Goal: Transaction & Acquisition: Obtain resource

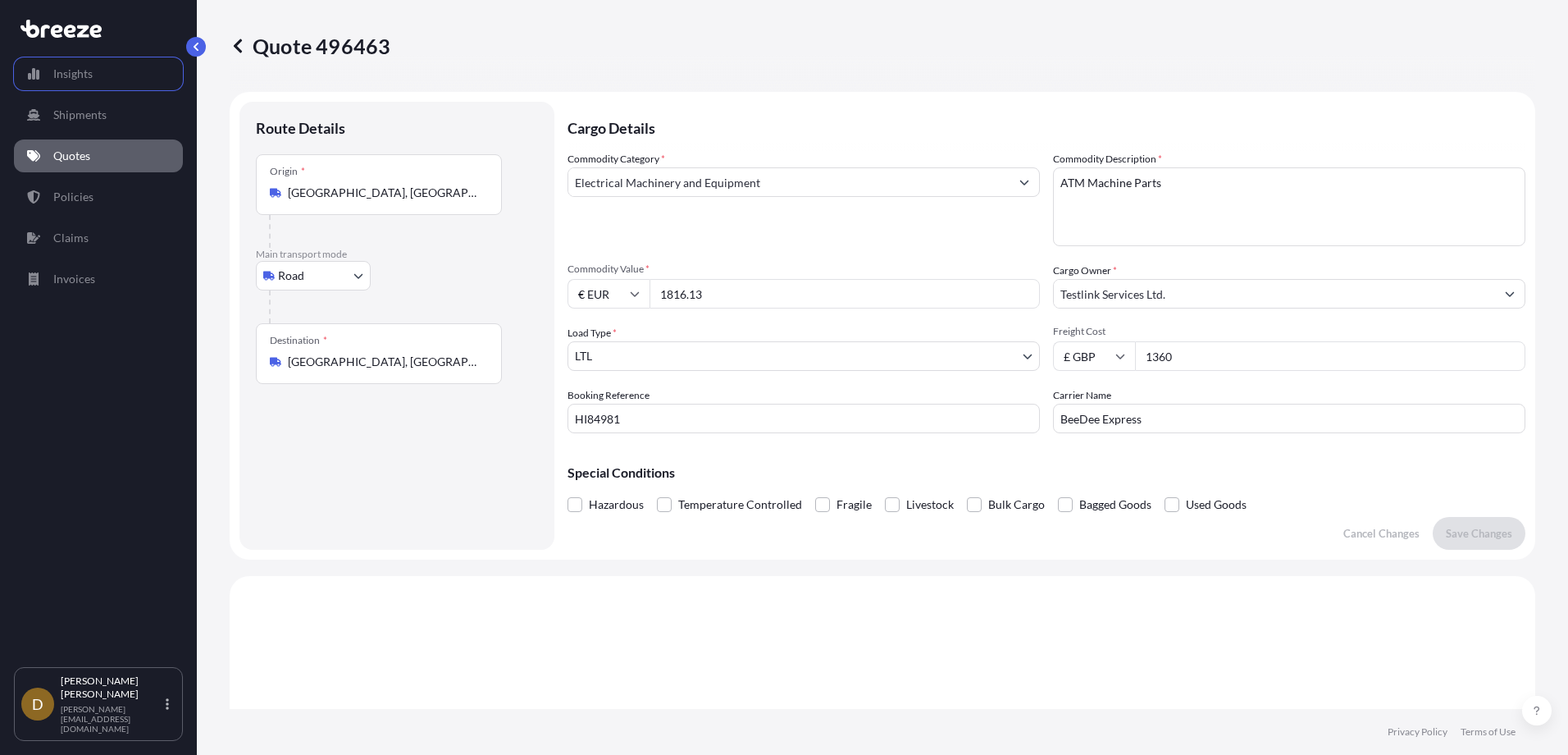
select select "Road"
select select "1"
click at [69, 161] on p "Quotes" at bounding box center [72, 156] width 37 height 17
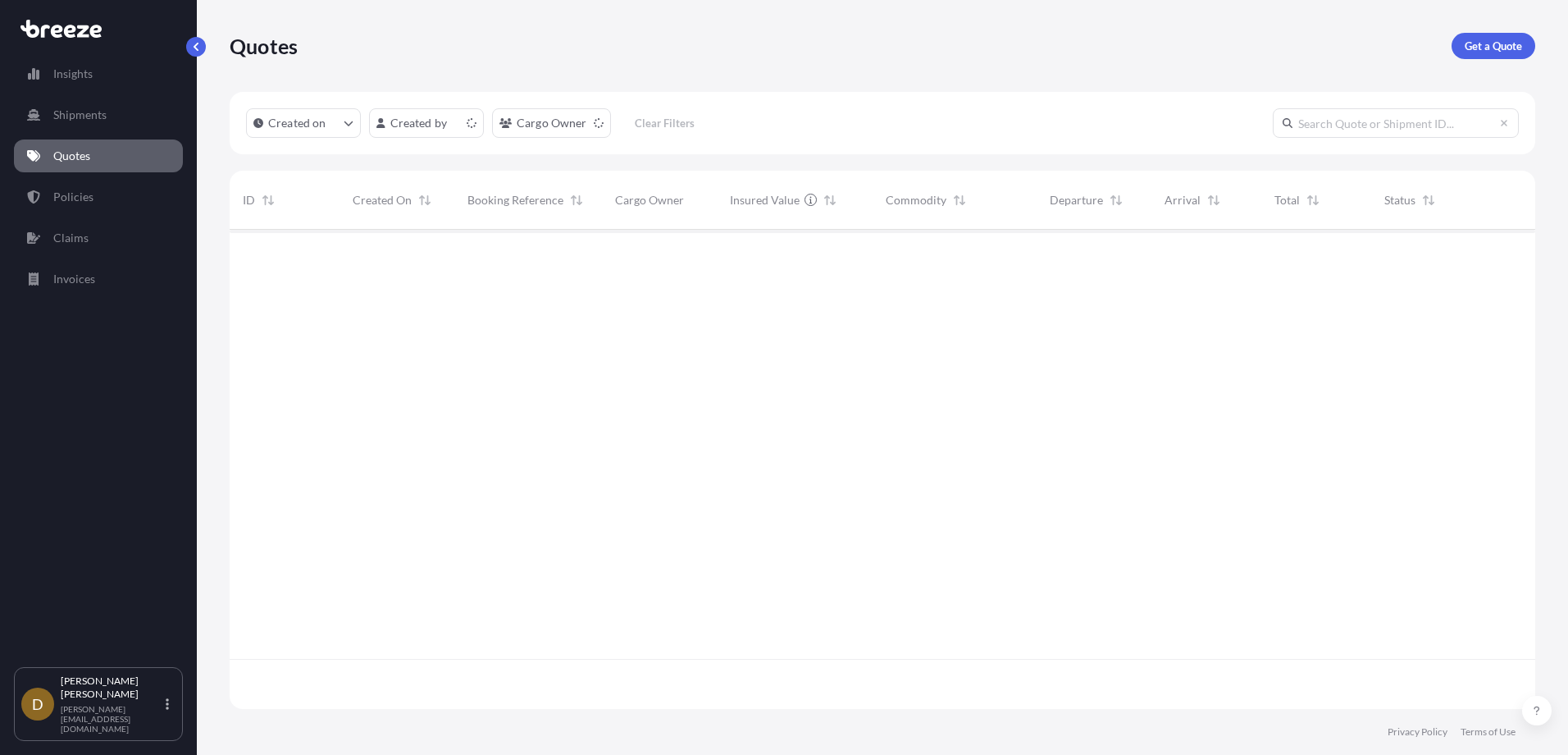
scroll to position [476, 1293]
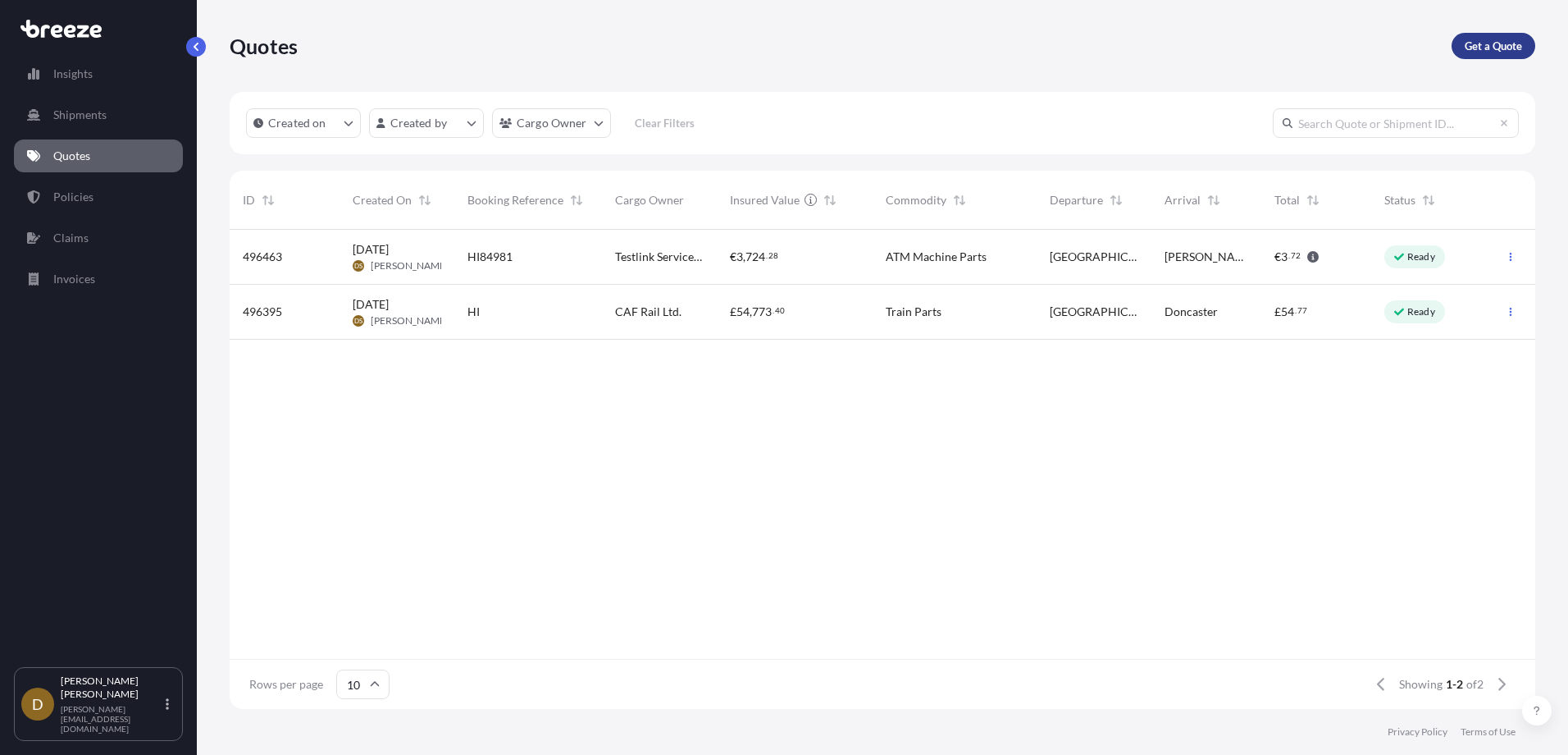
click at [1485, 45] on p "Get a Quote" at bounding box center [1493, 46] width 57 height 17
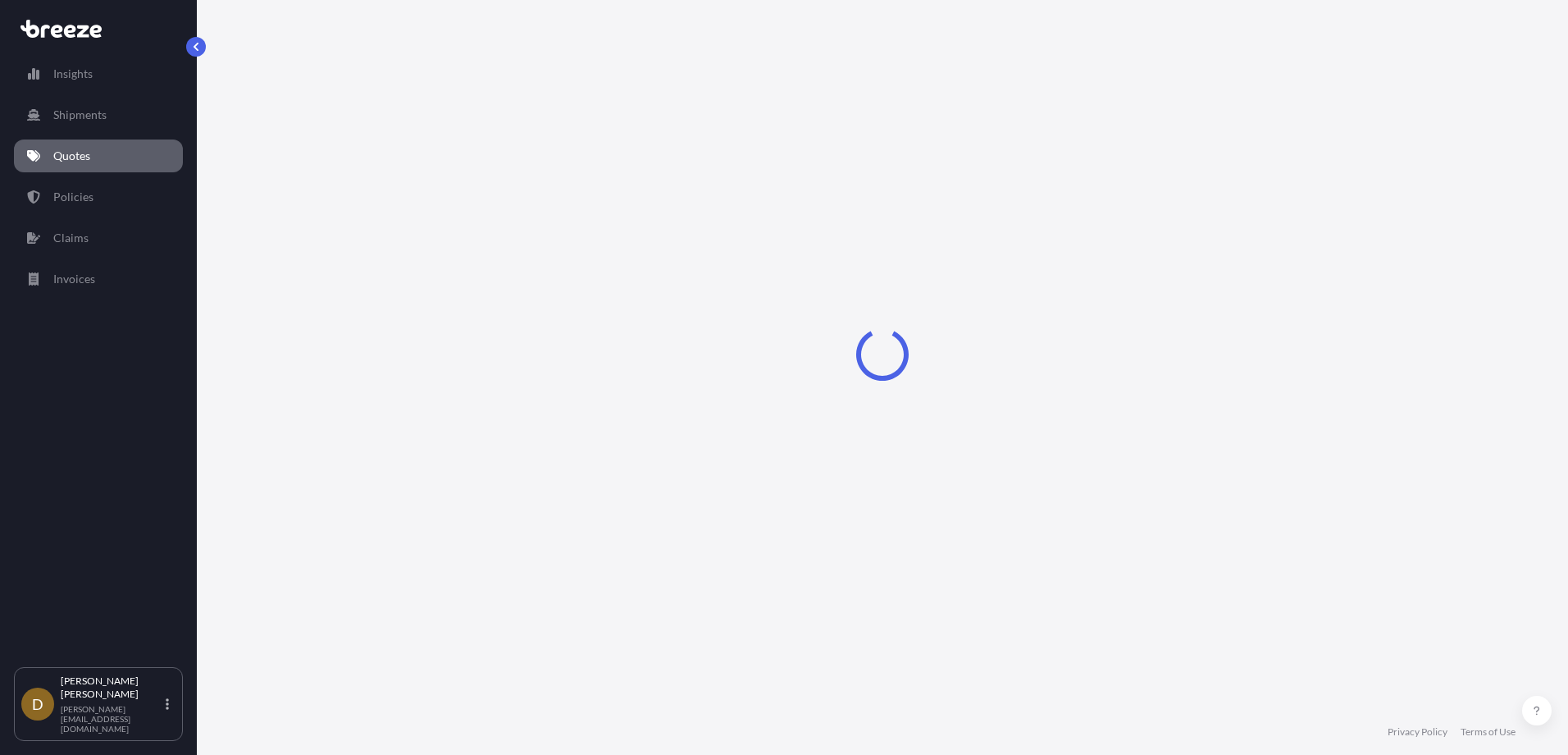
select select "Sea"
select select "1"
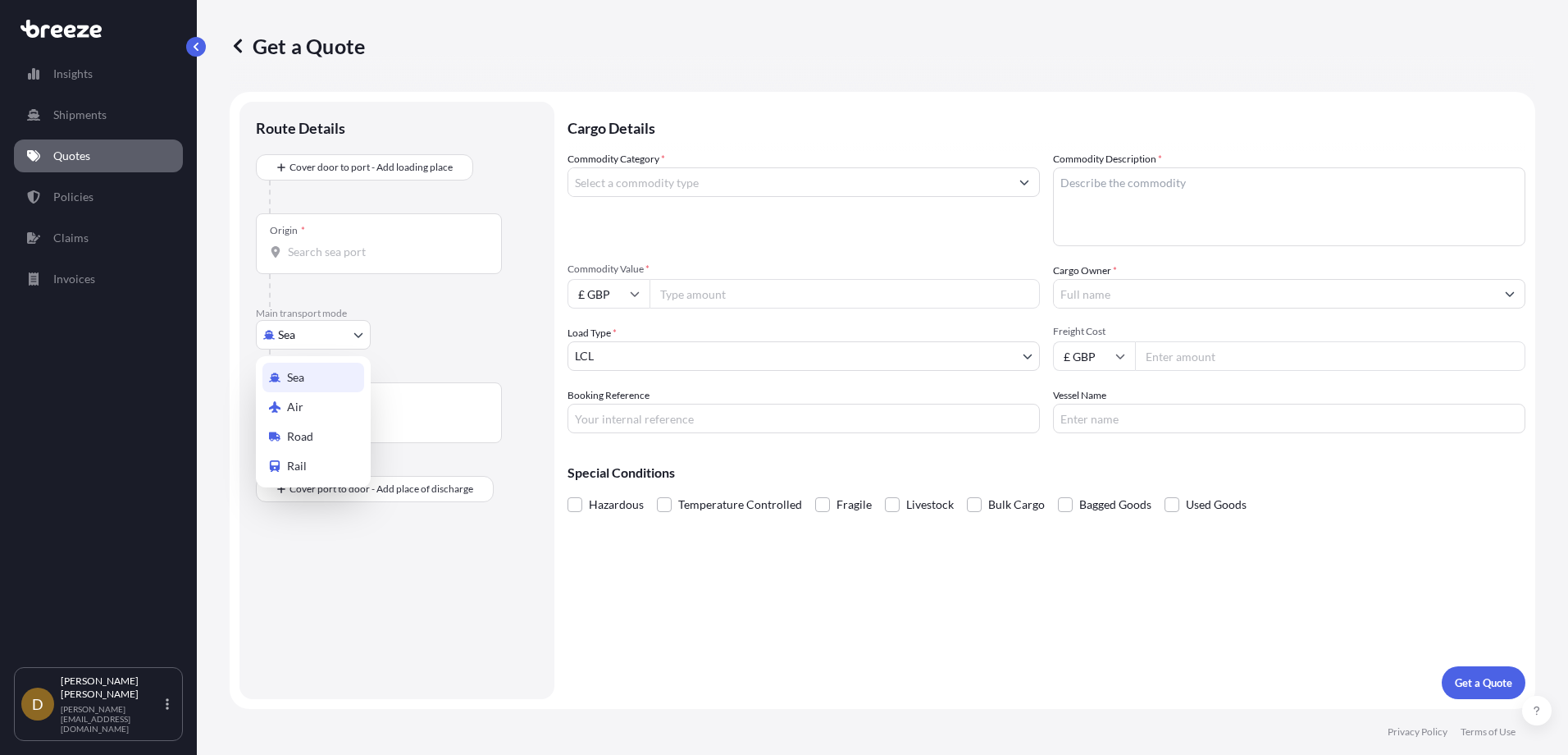
click at [315, 336] on body "Insights Shipments Quotes Policies Claims Invoices D [PERSON_NAME] [PERSON_NAME…" at bounding box center [784, 377] width 1568 height 755
click at [327, 439] on div "Road" at bounding box center [314, 437] width 102 height 30
select select "Road"
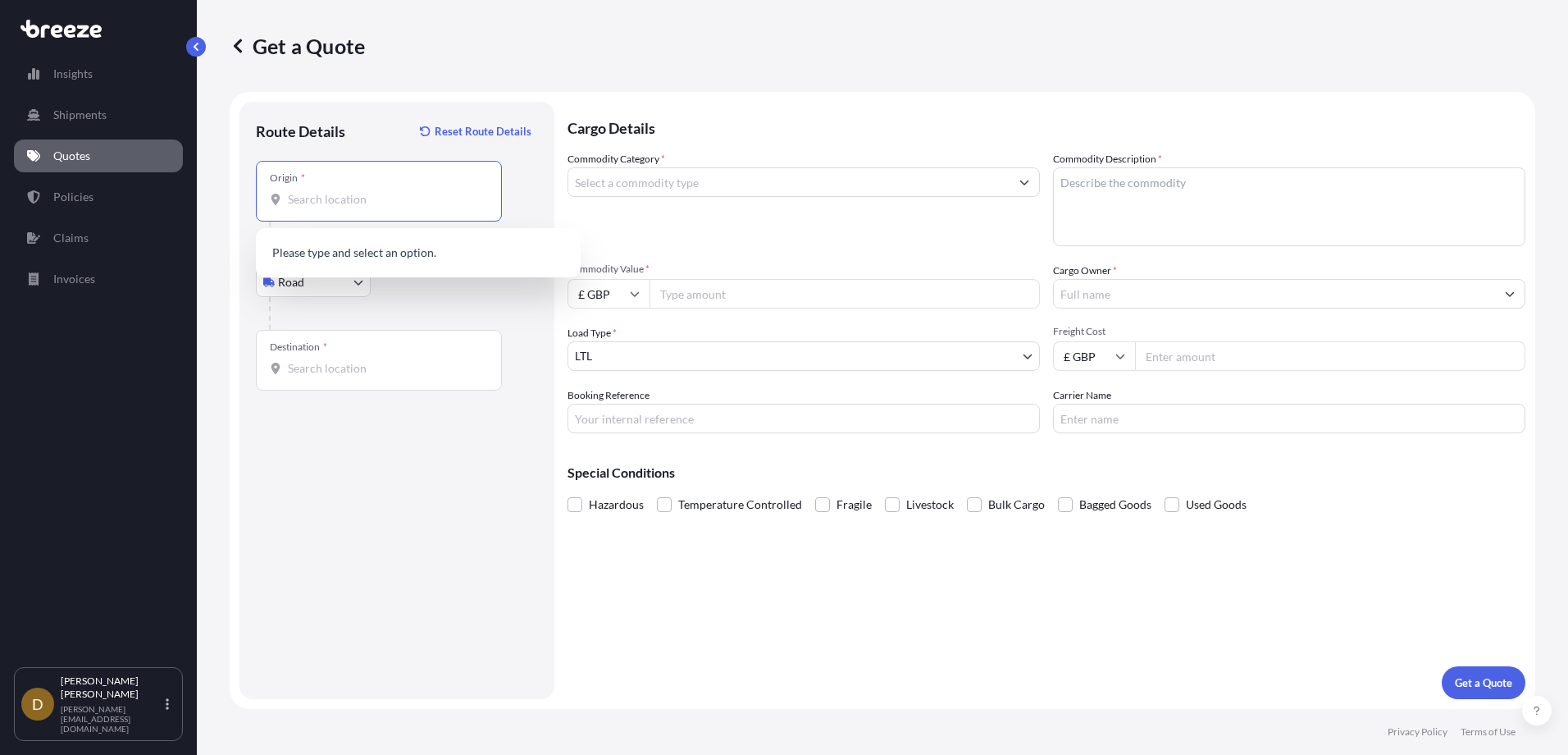
click at [340, 204] on input "Origin *" at bounding box center [385, 200] width 193 height 17
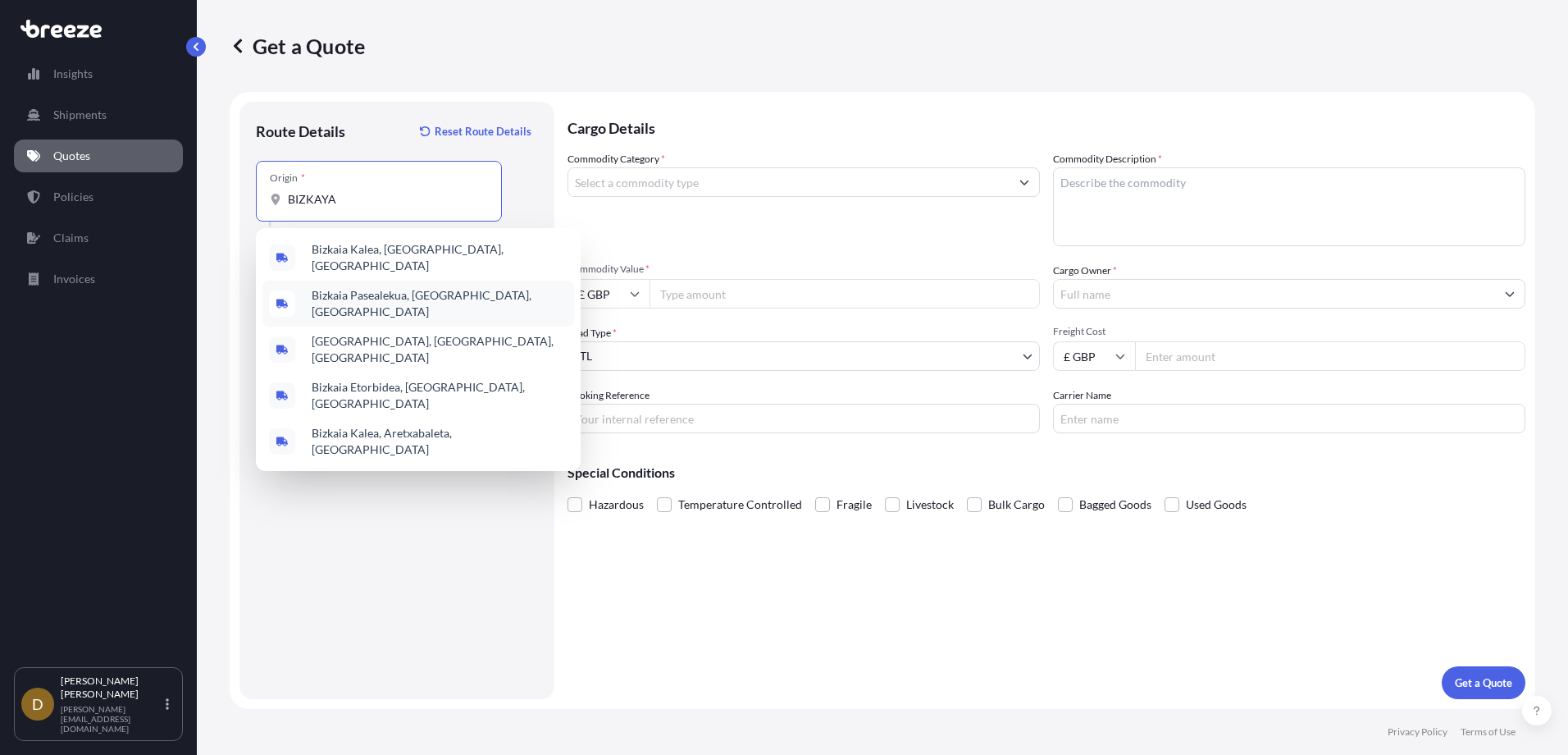
drag, startPoint x: 314, startPoint y: 198, endPoint x: 328, endPoint y: 131, distance: 68.4
click at [212, 202] on div "Get a Quote Route Details Reset Route Details Place of loading Road Road Rail O…" at bounding box center [882, 354] width 1371 height 709
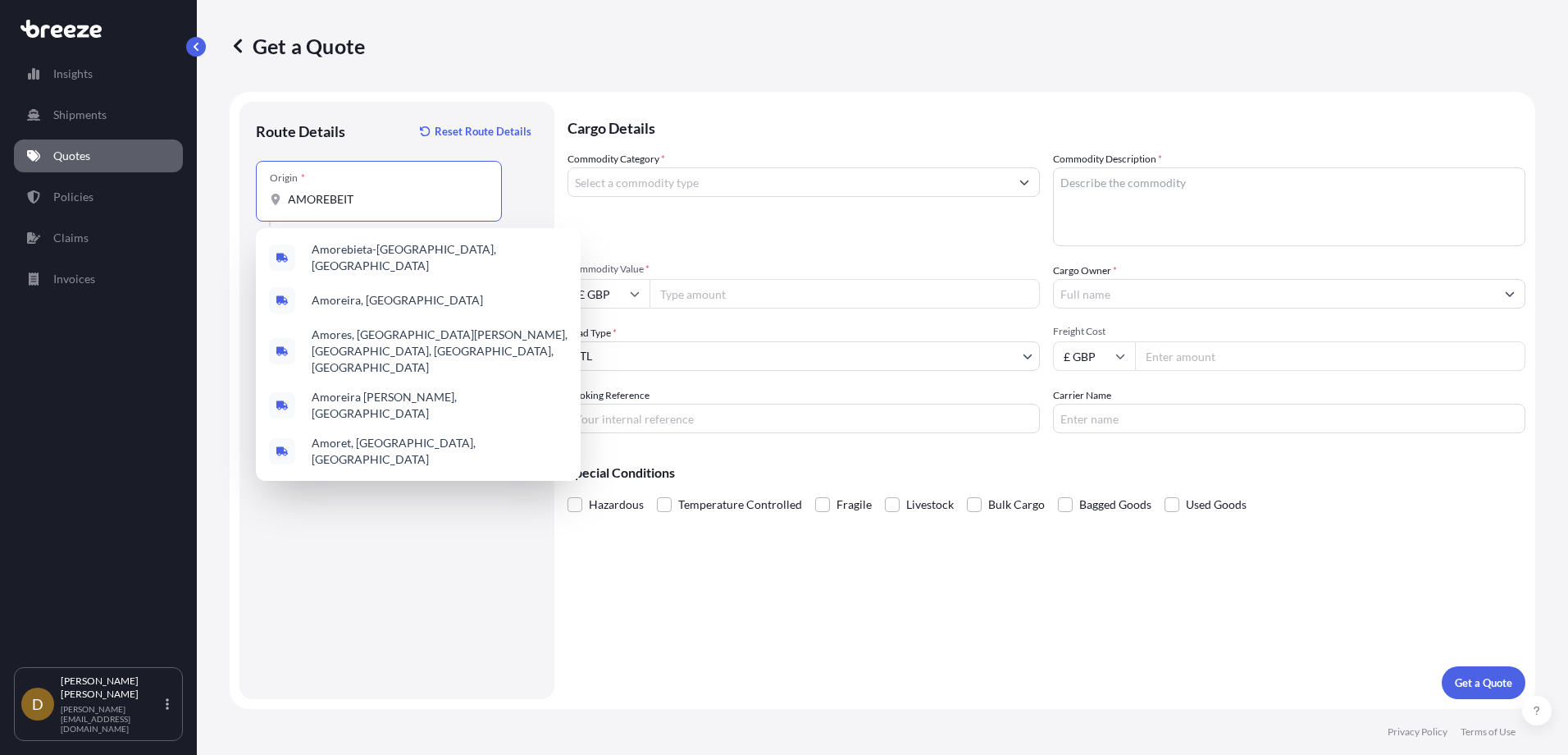
type input "AMOREBEITA"
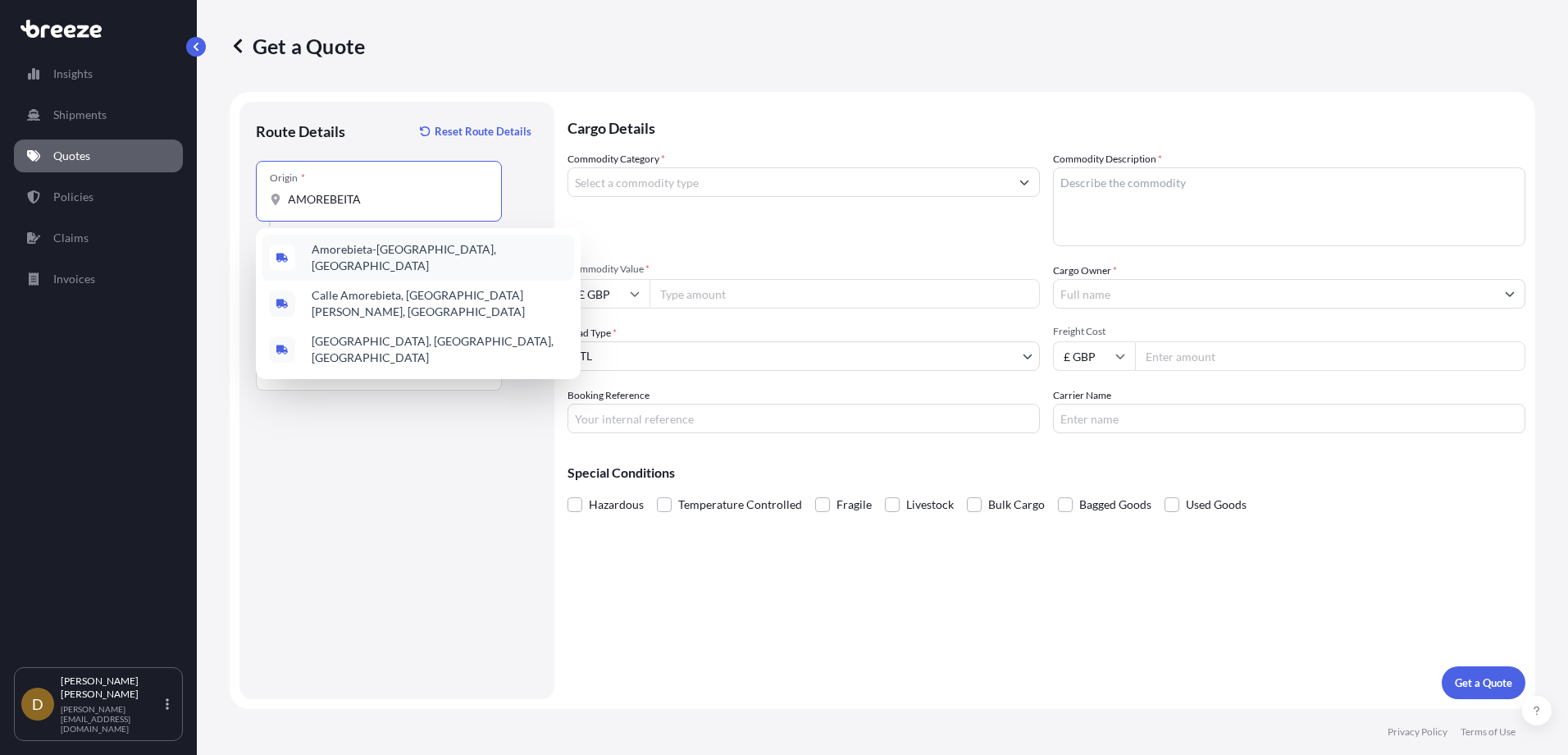
drag, startPoint x: 374, startPoint y: 204, endPoint x: 239, endPoint y: 203, distance: 135.0
click at [239, 203] on form "Route Details Reset Route Details Place of loading Road Road Rail Origin * AMOR…" at bounding box center [882, 401] width 1305 height 617
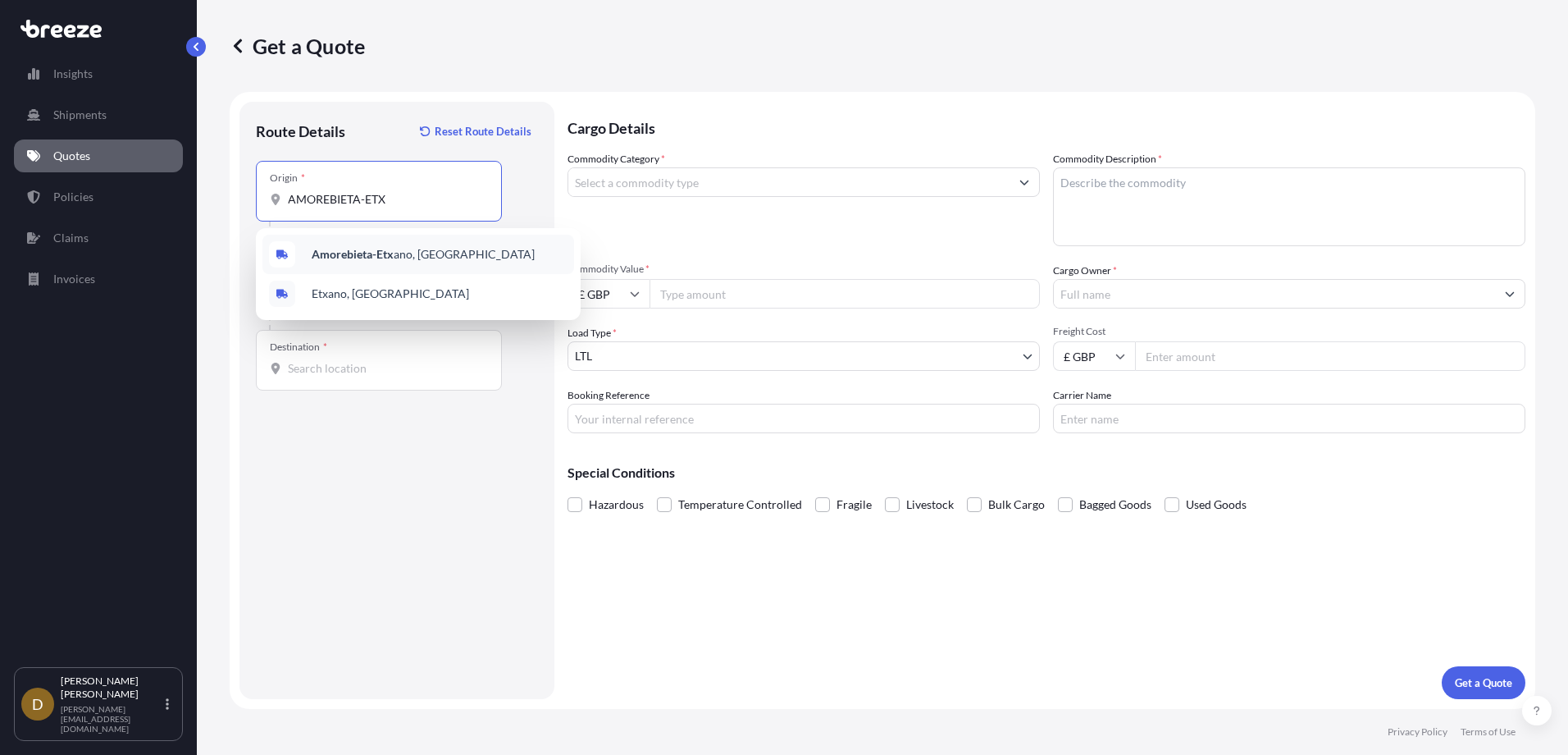
click at [367, 251] on b "Amorebieta-Etx" at bounding box center [352, 254] width 82 height 14
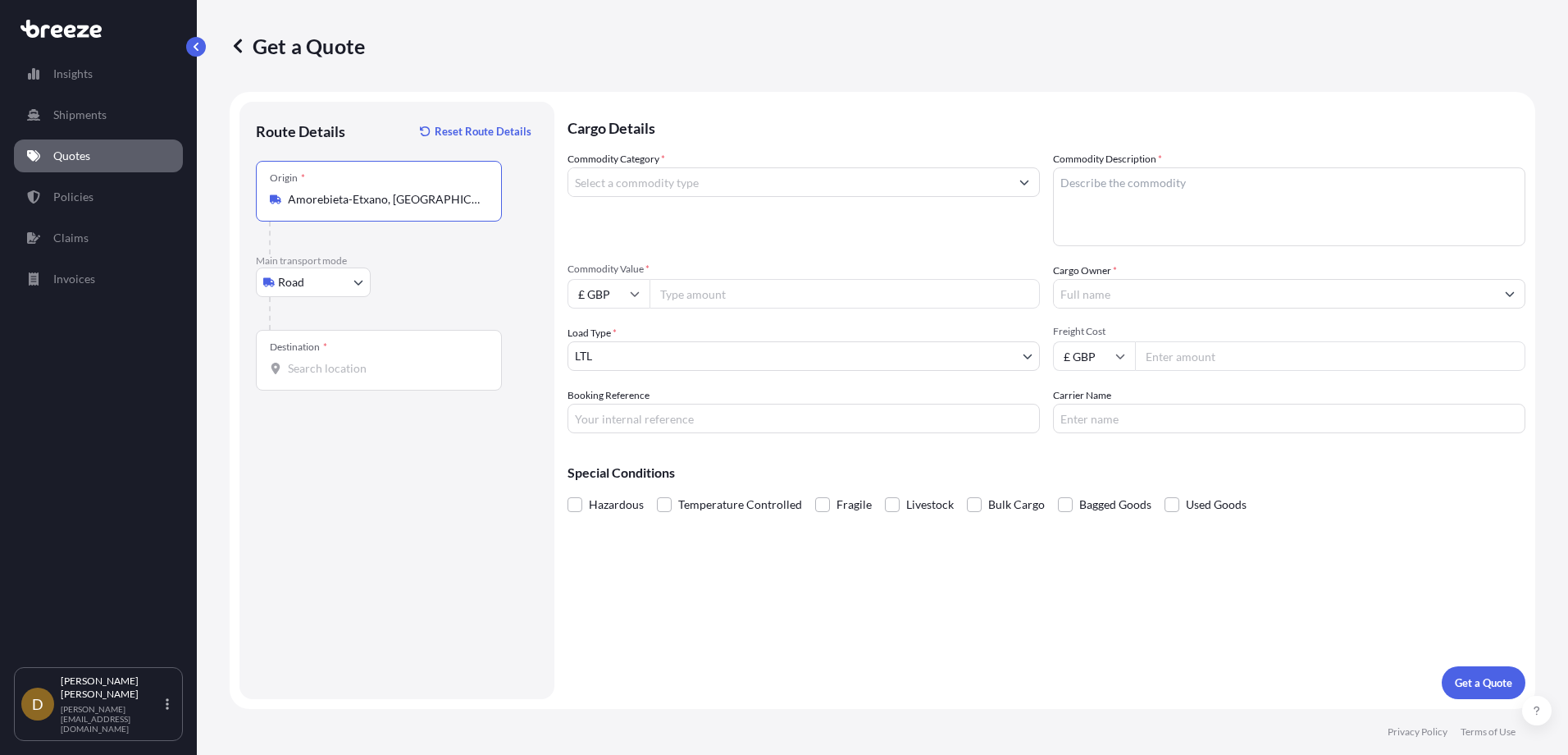
type input "Amorebieta-Etxano, [GEOGRAPHIC_DATA]"
click at [308, 367] on input "Destination *" at bounding box center [385, 368] width 193 height 17
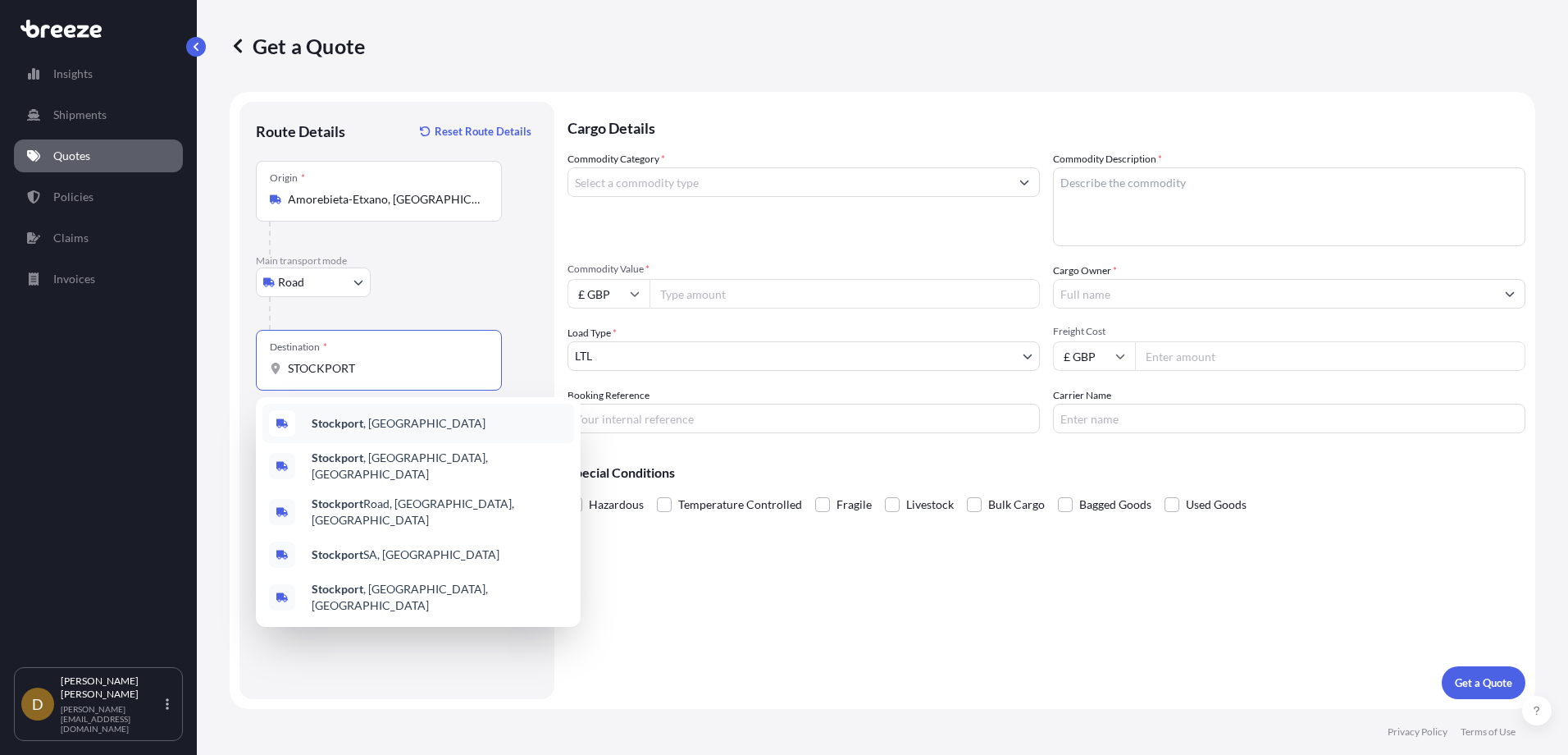
click at [365, 412] on div "[GEOGRAPHIC_DATA] , [GEOGRAPHIC_DATA]" at bounding box center [418, 423] width 312 height 40
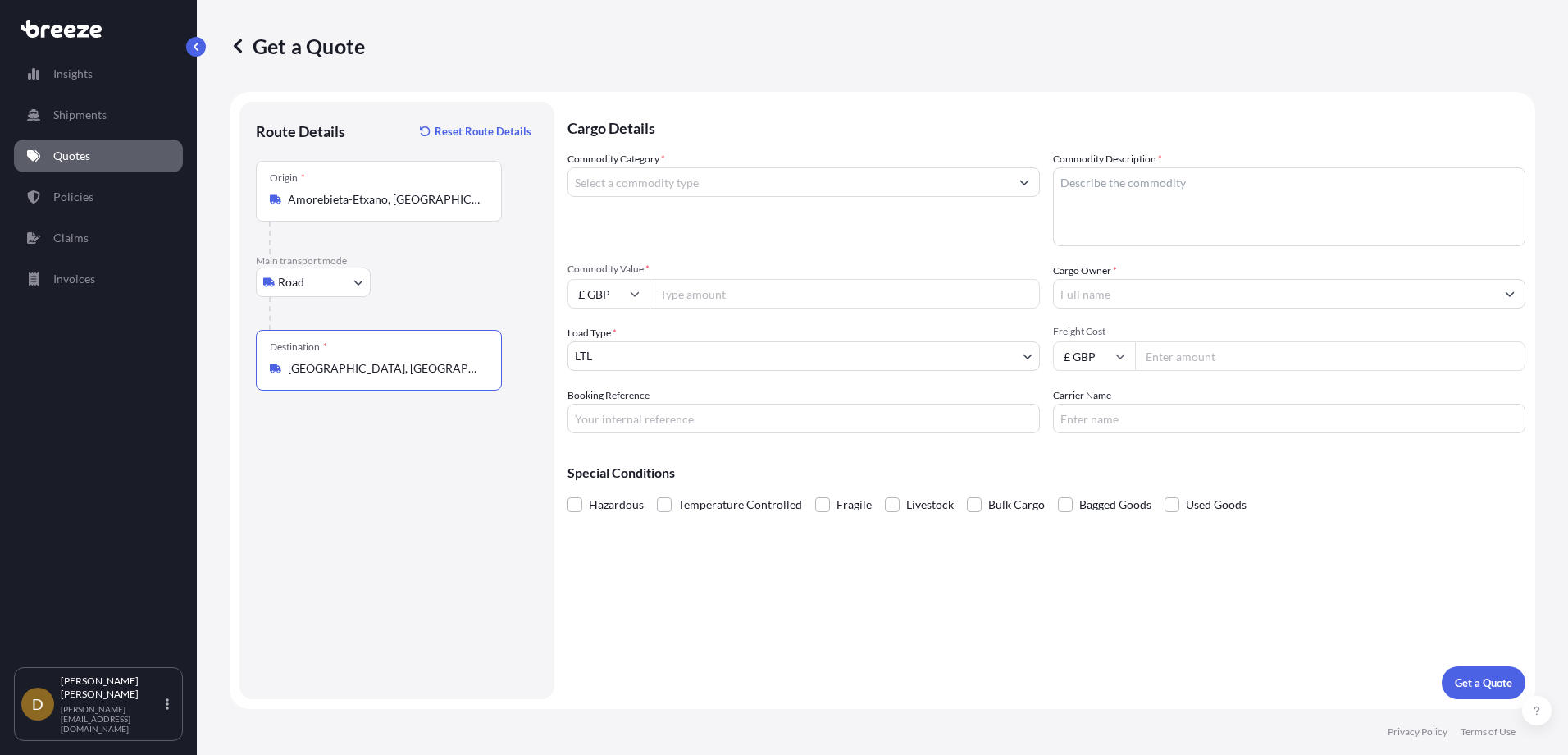
type input "[GEOGRAPHIC_DATA], [GEOGRAPHIC_DATA]"
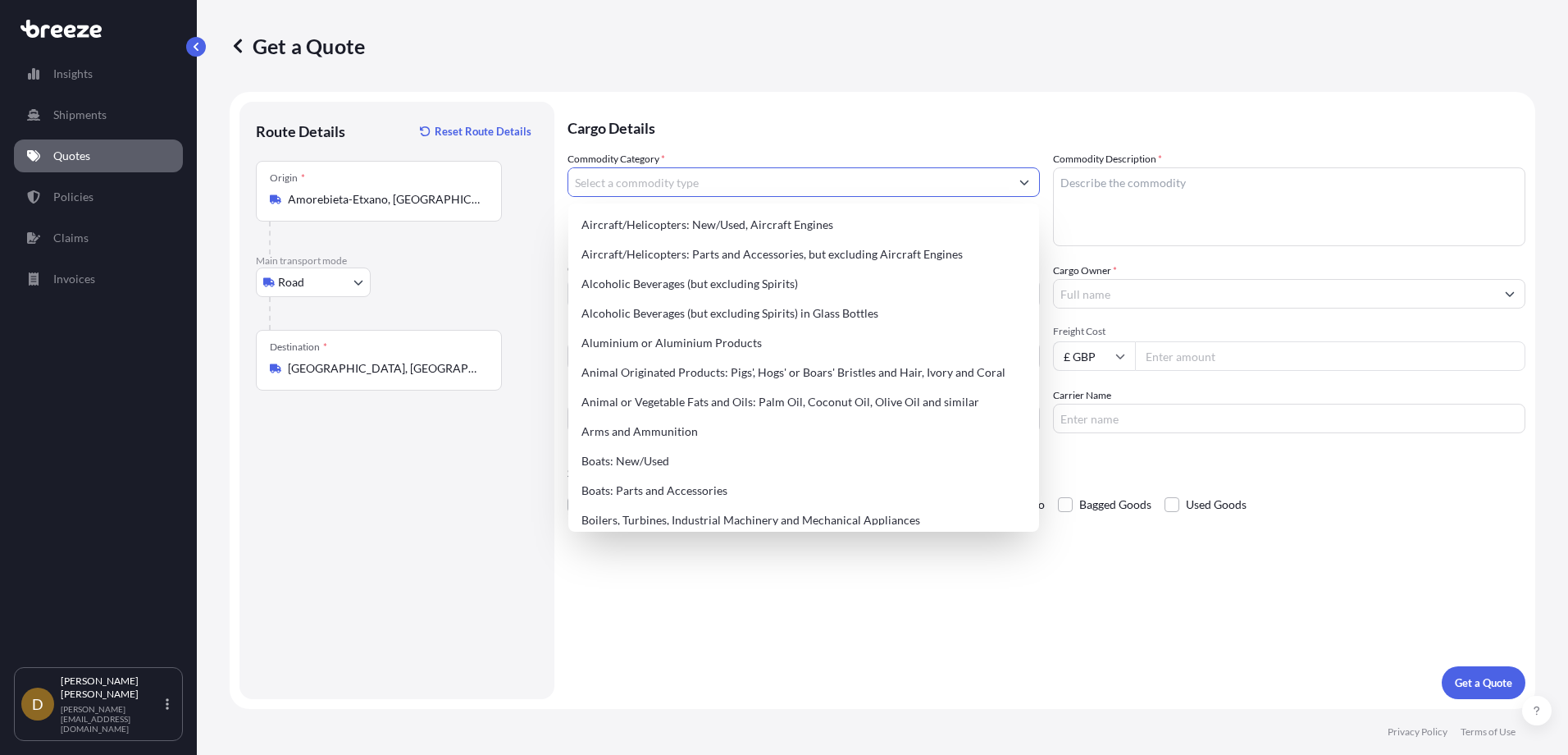
click at [680, 188] on input "Commodity Category *" at bounding box center [789, 182] width 441 height 30
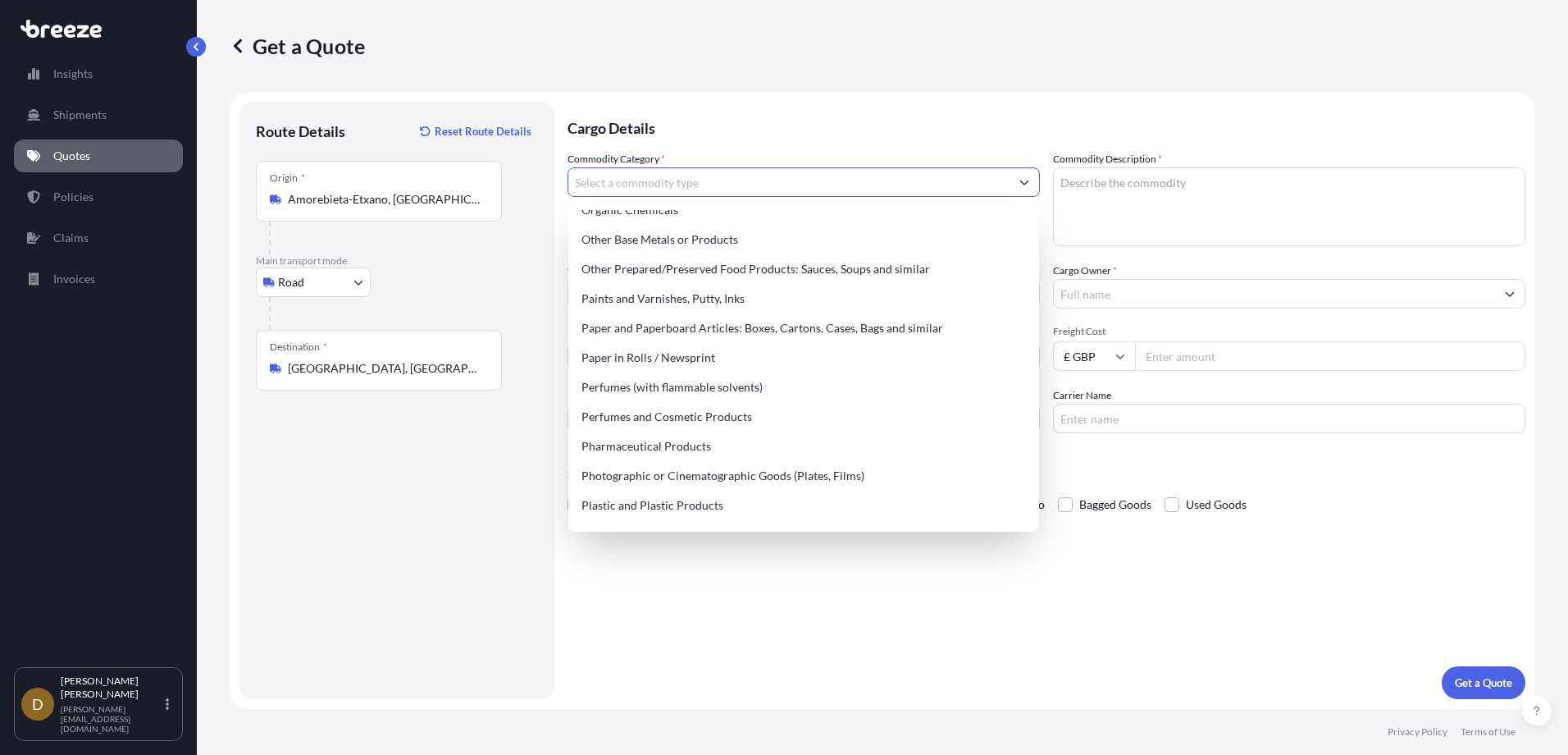
scroll to position [3037, 0]
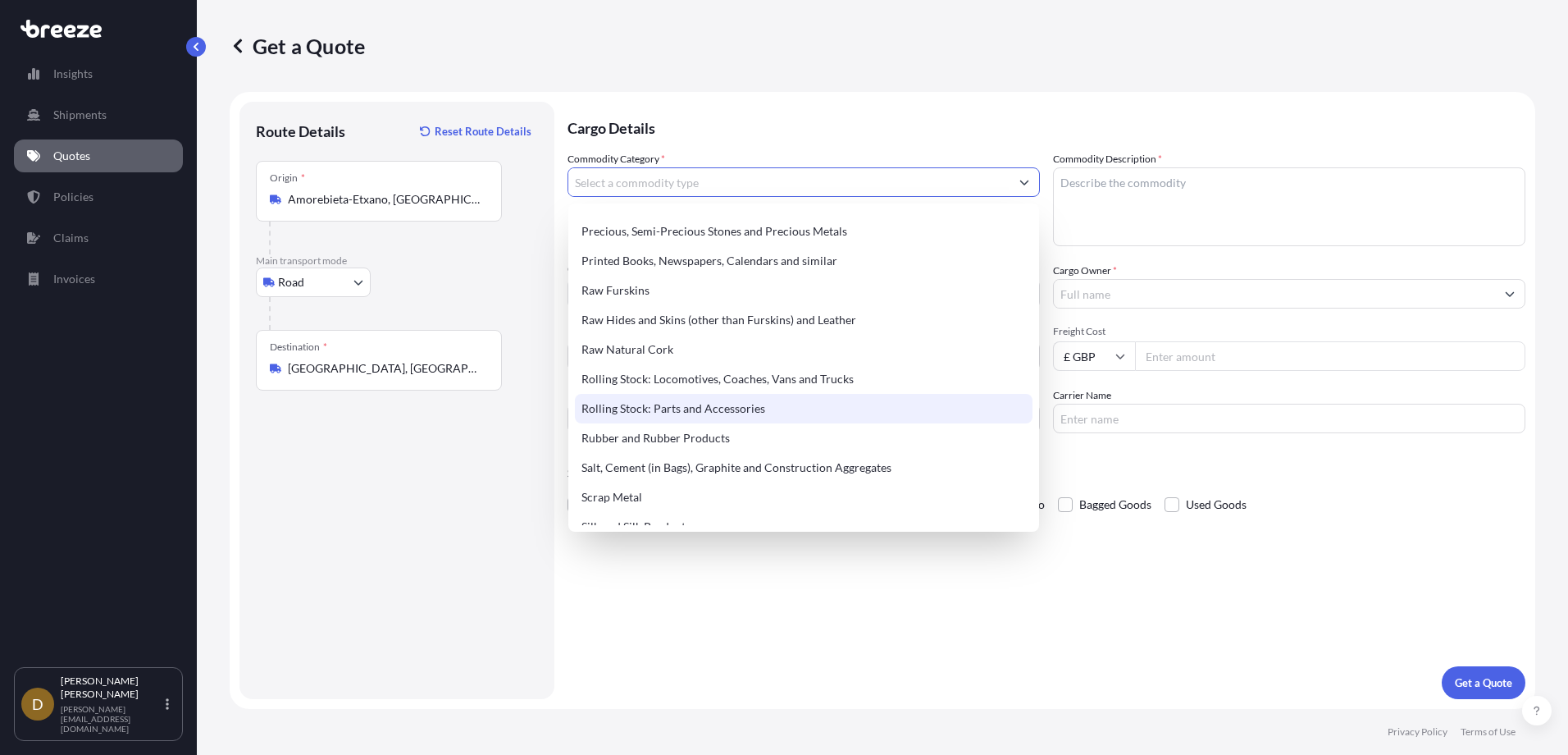
click at [676, 403] on div "Rolling Stock: Parts and Accessories" at bounding box center [804, 409] width 458 height 30
type input "Rolling Stock: Parts and Accessories"
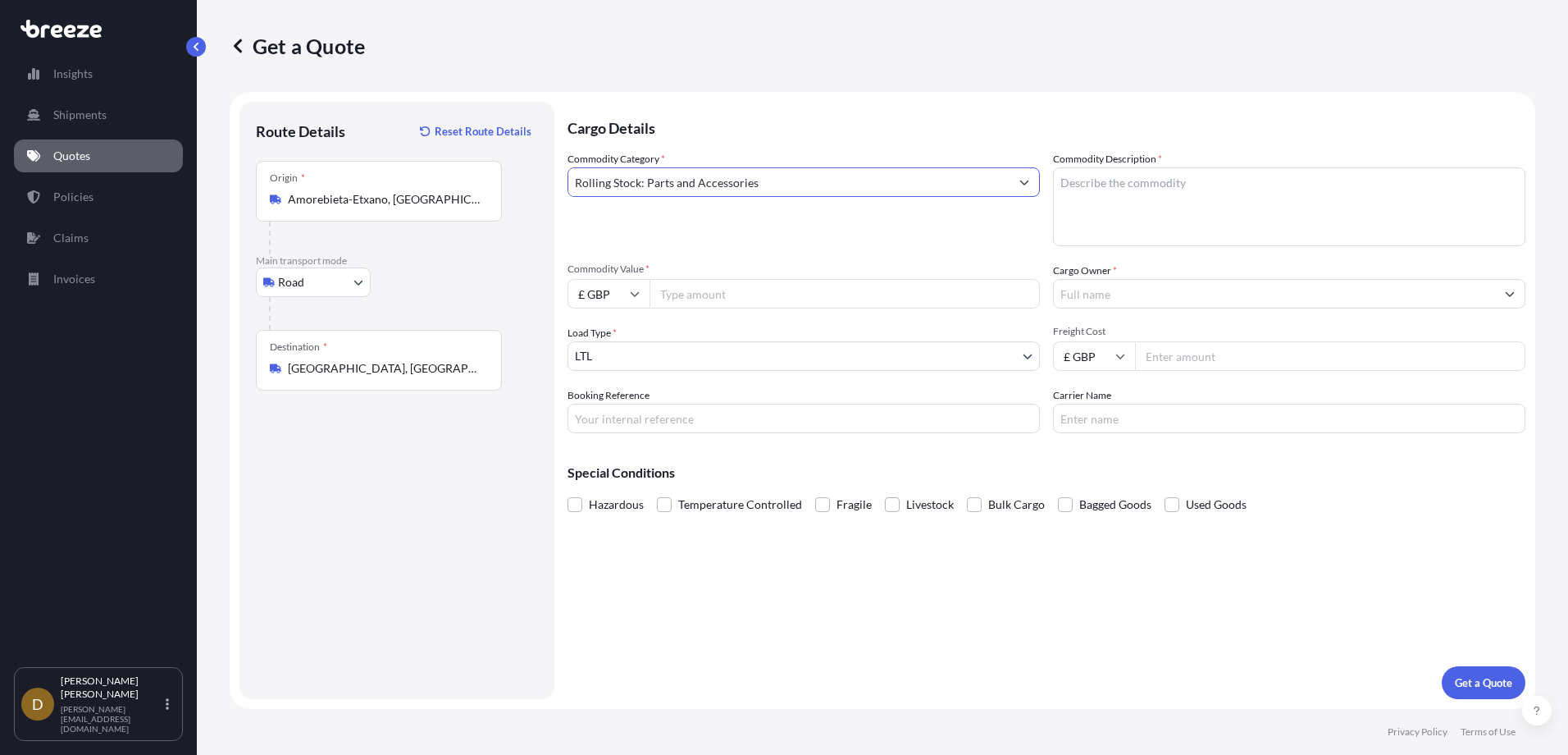
click at [1096, 185] on textarea "Commodity Description *" at bounding box center [1290, 207] width 473 height 79
type textarea "S"
type textarea "Rail Parts"
click at [703, 300] on input "Commodity Value *" at bounding box center [844, 294] width 390 height 30
type input "31580.56"
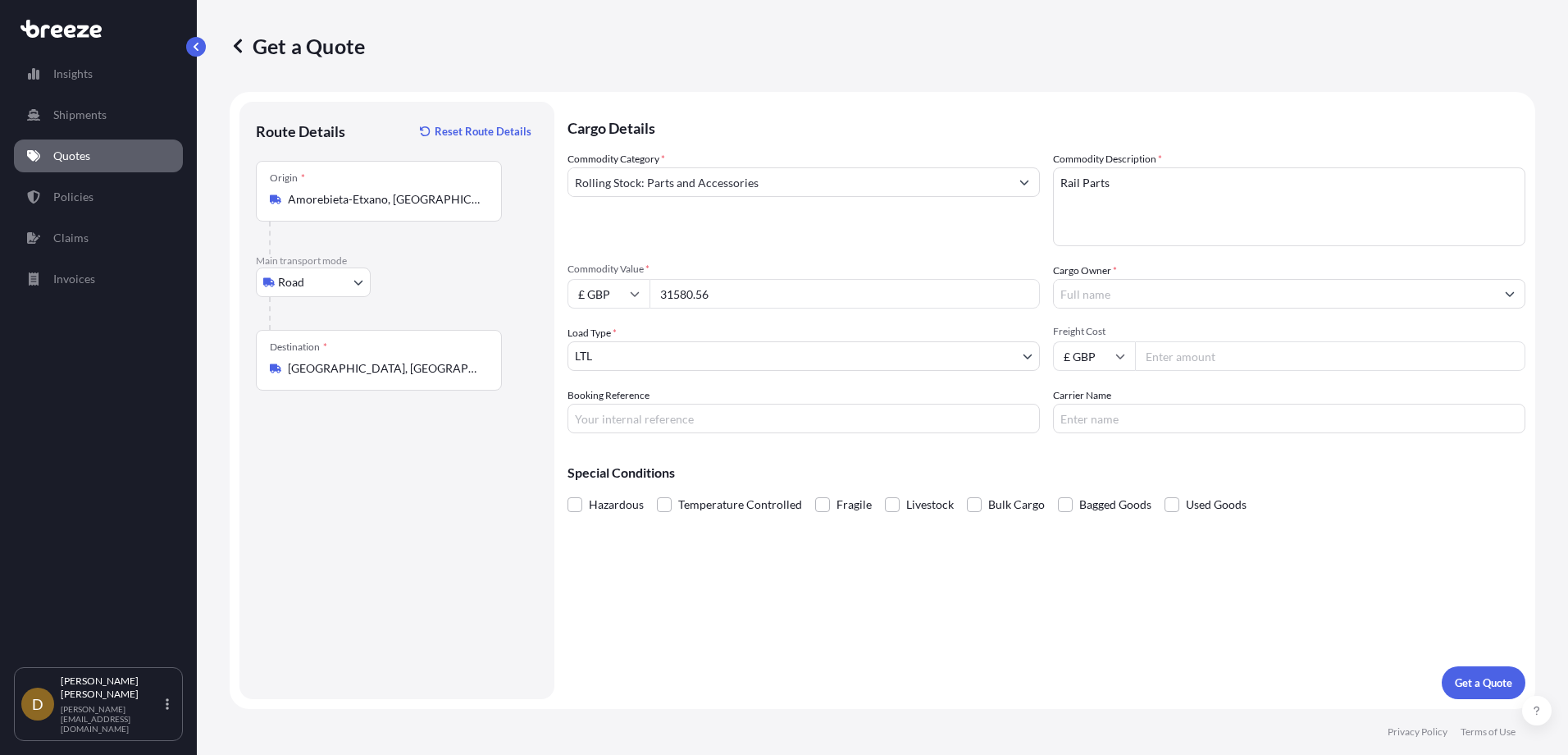
click at [638, 294] on icon at bounding box center [634, 294] width 10 height 10
click at [591, 346] on div "€ EUR" at bounding box center [609, 338] width 69 height 31
type input "€ EUR"
click at [1105, 291] on input "Cargo Owner *" at bounding box center [1275, 294] width 441 height 30
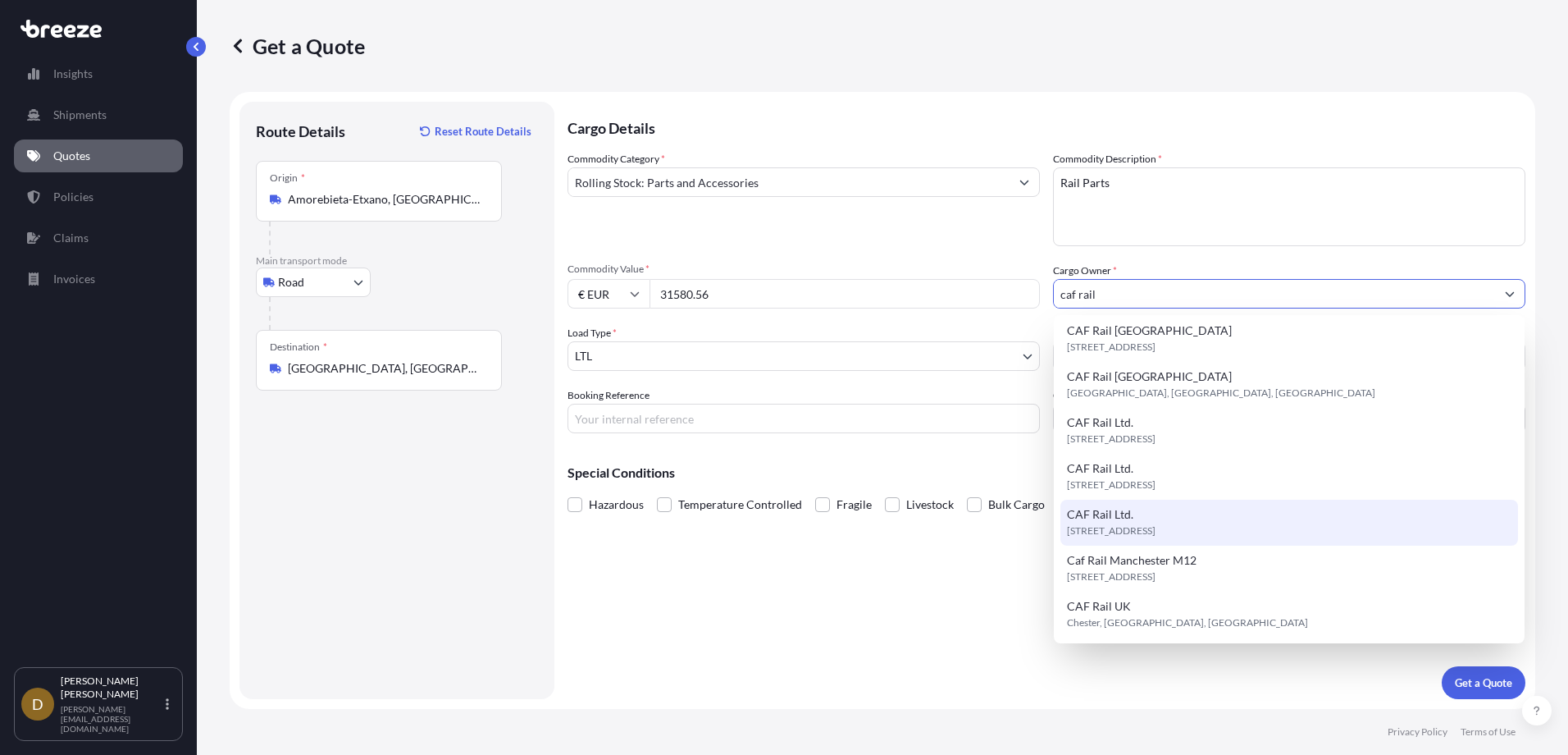
scroll to position [6, 0]
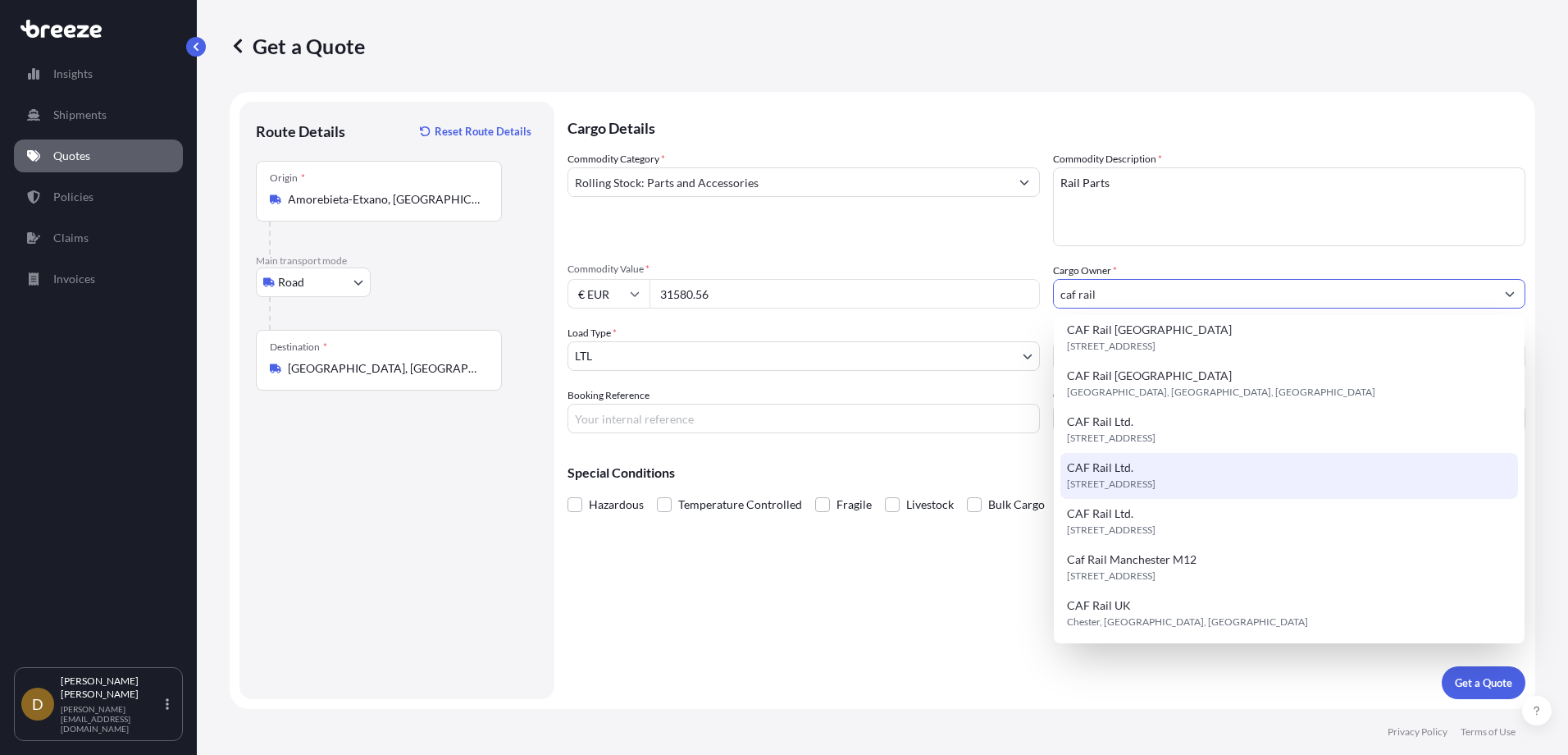
click at [1156, 484] on span "[STREET_ADDRESS]" at bounding box center [1111, 484] width 89 height 17
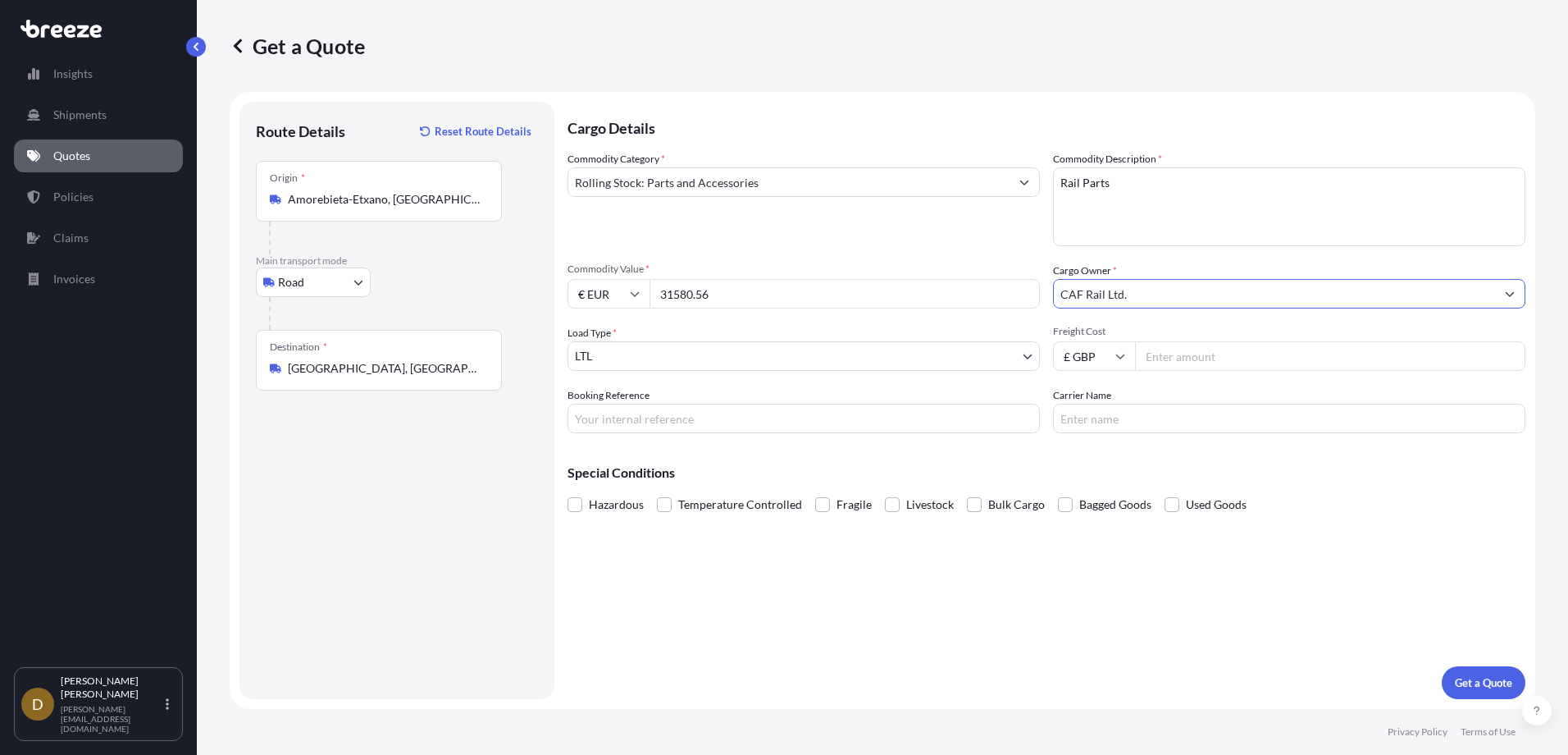
type input "CAF Rail Ltd."
click at [1174, 356] on input "Freight Cost" at bounding box center [1330, 356] width 390 height 30
type input "30017.9"
type input "30017.96"
click at [676, 416] on input "Booking Reference" at bounding box center [804, 418] width 473 height 30
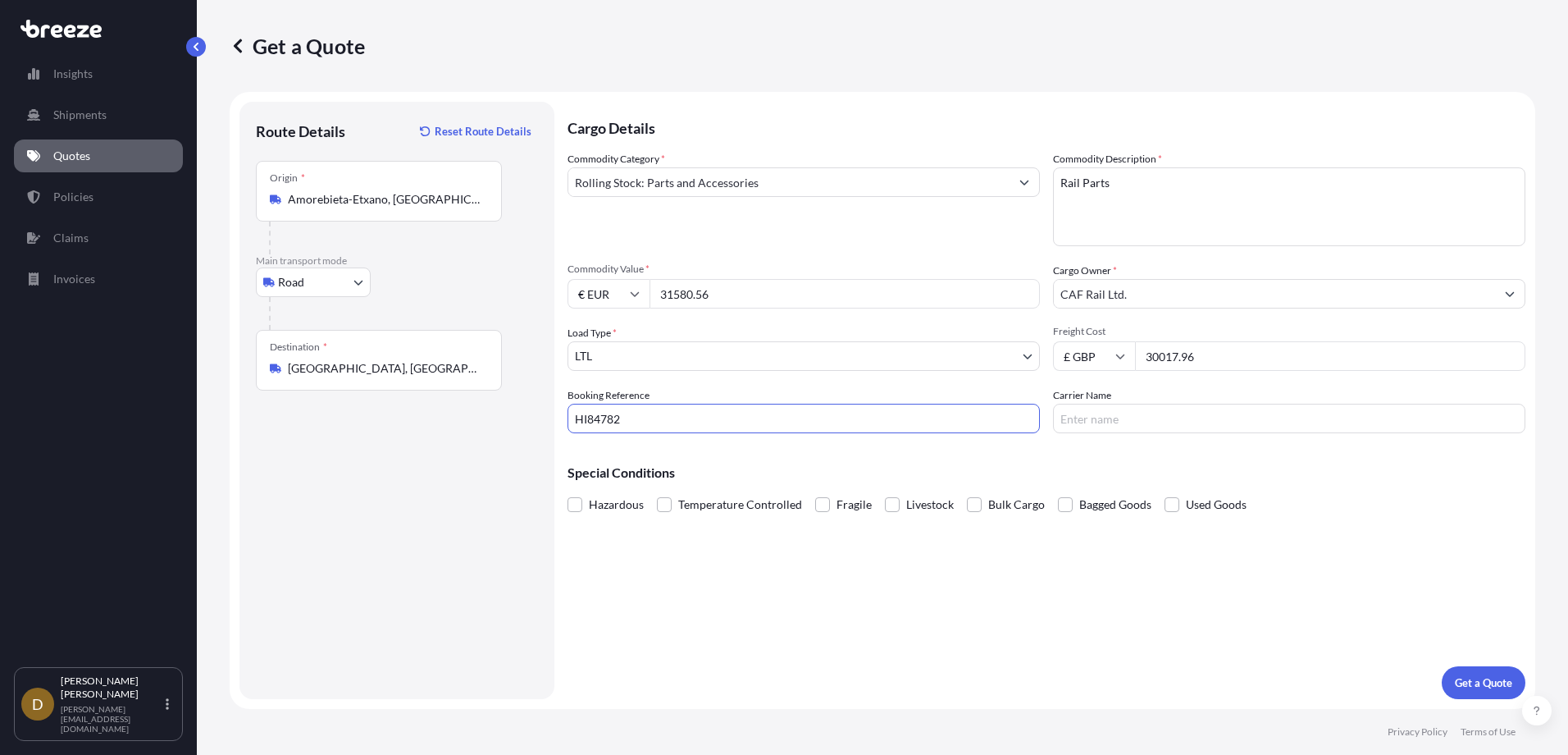
type input "HI84782"
click at [1167, 419] on input "Carrier Name" at bounding box center [1290, 418] width 473 height 30
click at [1118, 419] on input "Mercury" at bounding box center [1290, 418] width 473 height 30
type input "Mercury Freight"
click at [1487, 682] on p "Get a Quote" at bounding box center [1483, 682] width 57 height 17
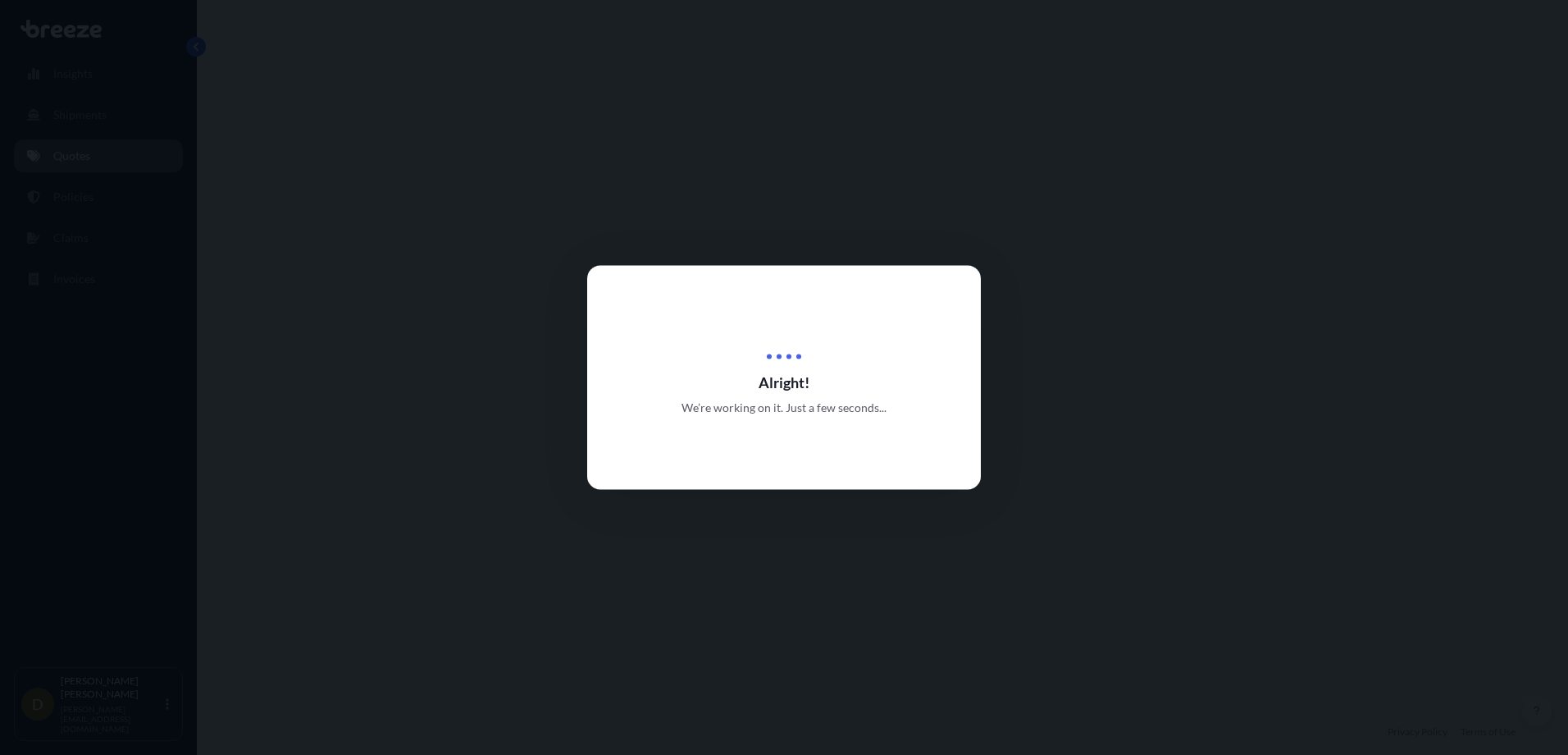
select select "Road"
select select "1"
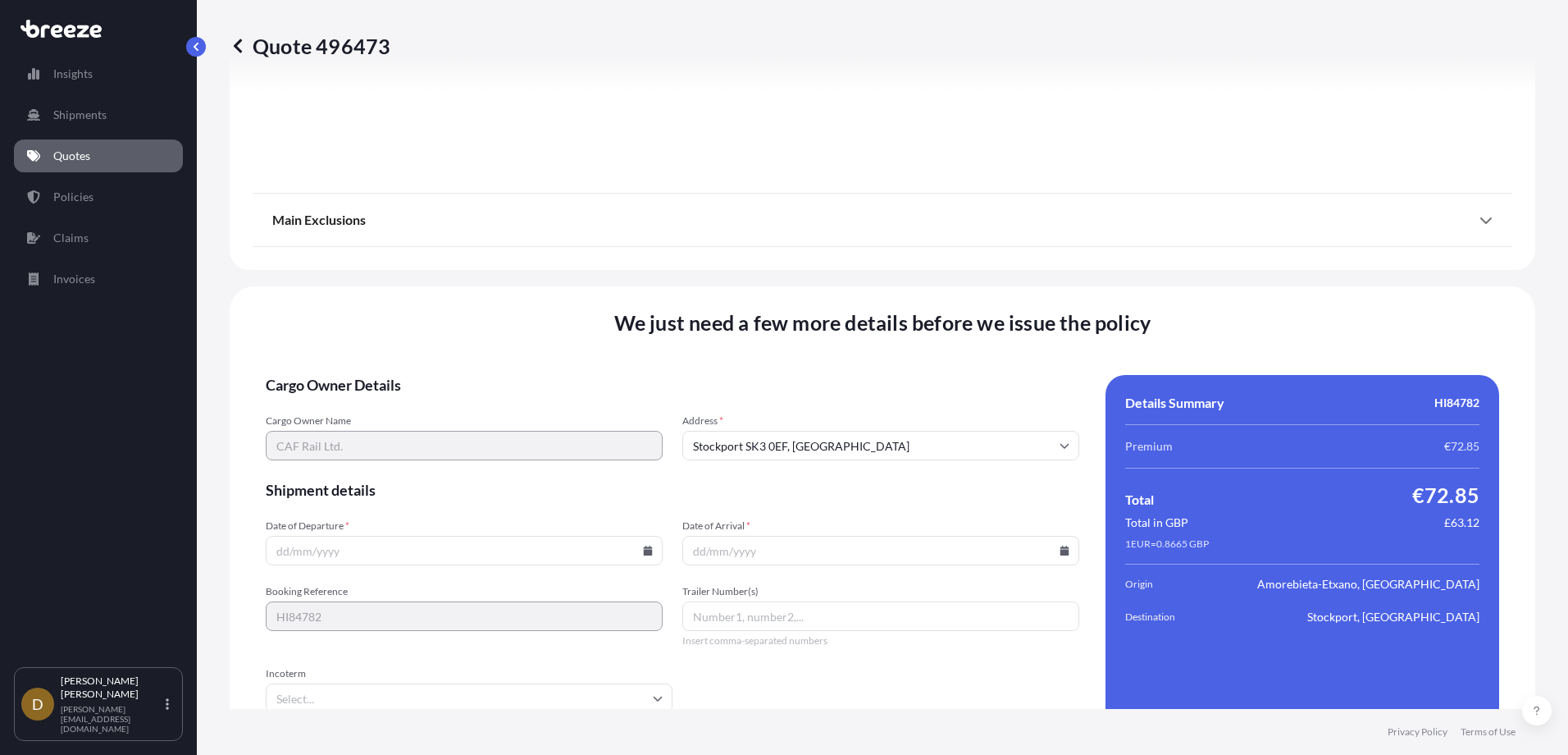
scroll to position [1850, 0]
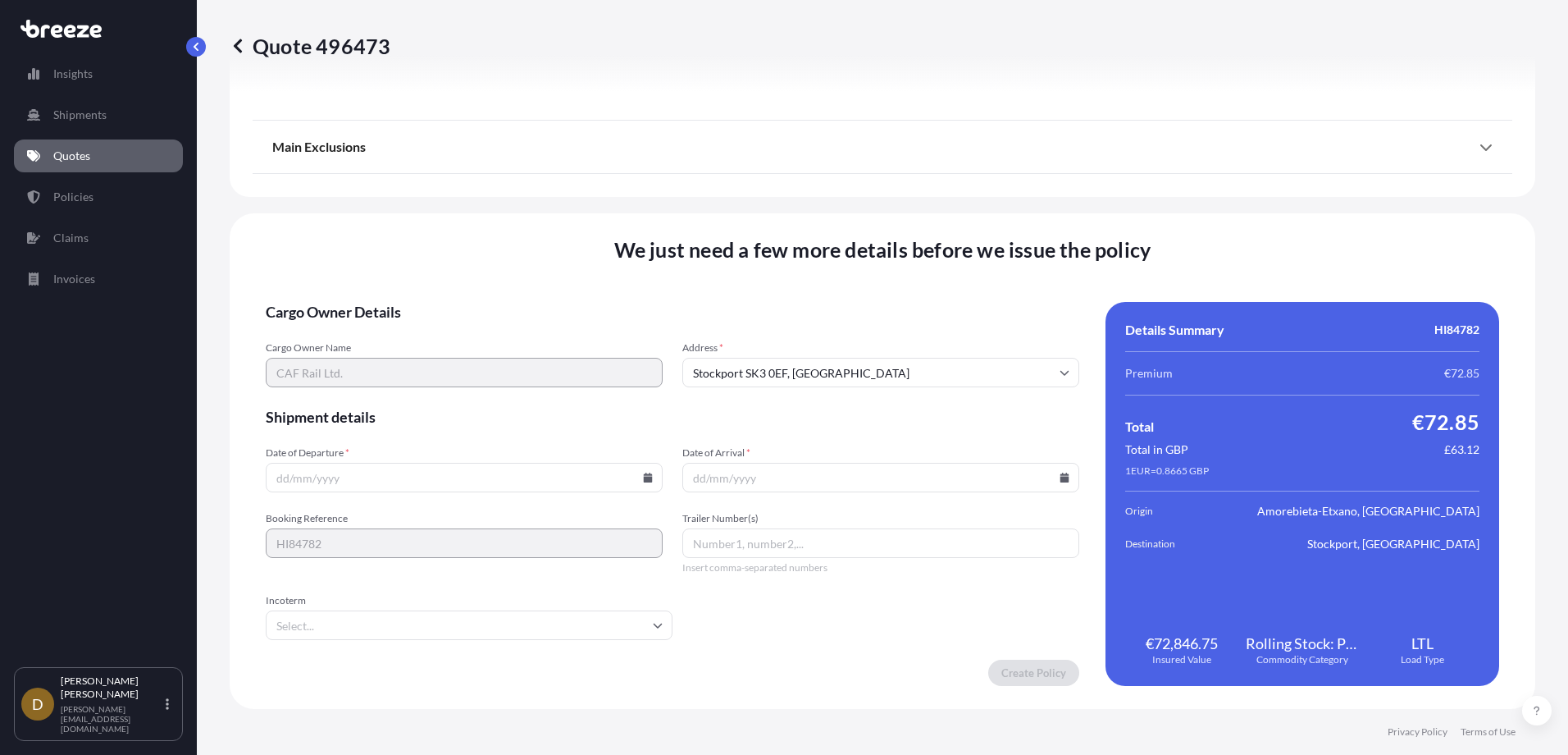
click at [275, 476] on input "Date of Departure *" at bounding box center [465, 478] width 397 height 30
click at [687, 477] on input "Date of Arrival *" at bounding box center [881, 478] width 397 height 30
click at [287, 476] on input "Date of Departure *" at bounding box center [465, 478] width 397 height 30
type input "[DATE]"
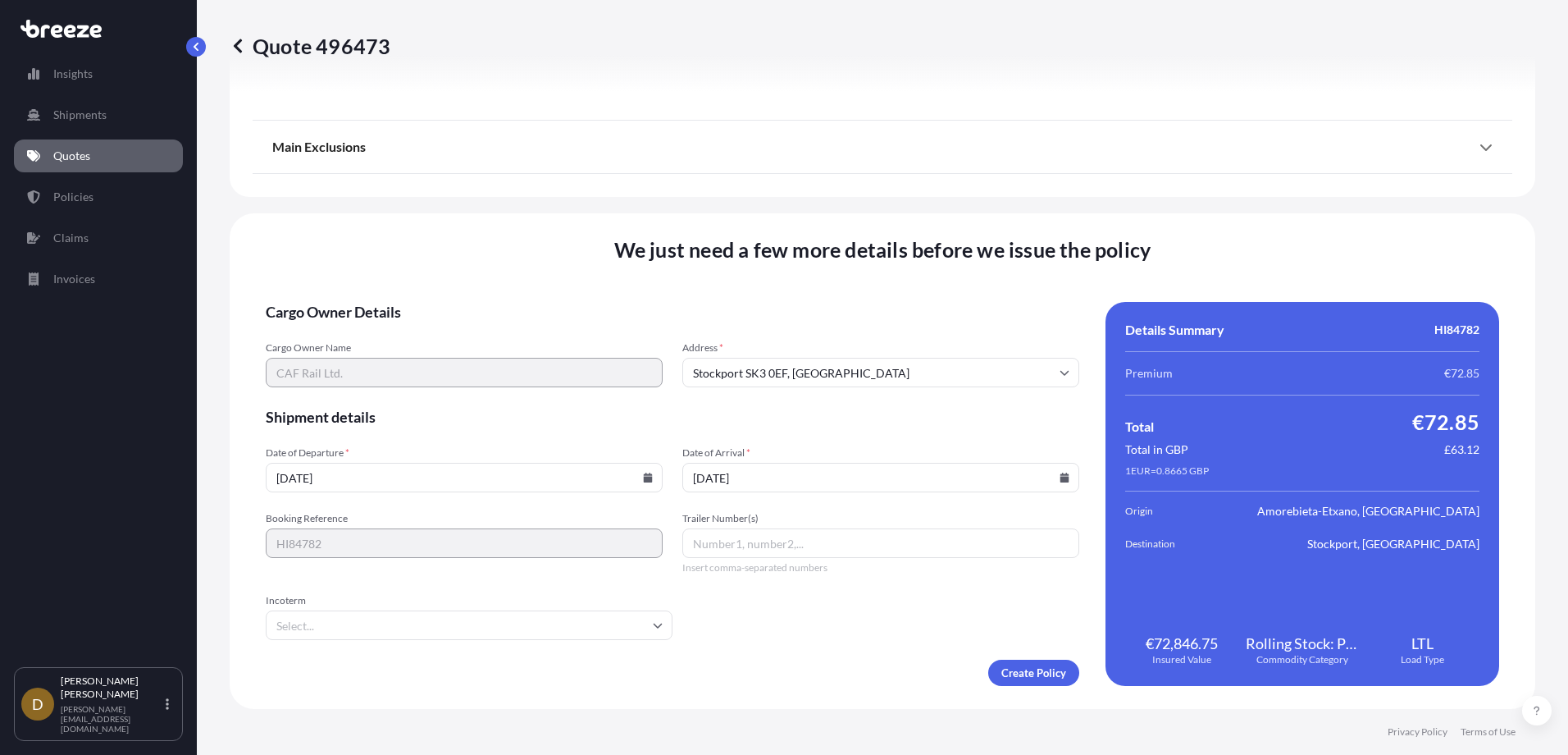
click at [764, 543] on input "Trailer Number(s)" at bounding box center [881, 543] width 397 height 30
paste input "30|CB312SJ"
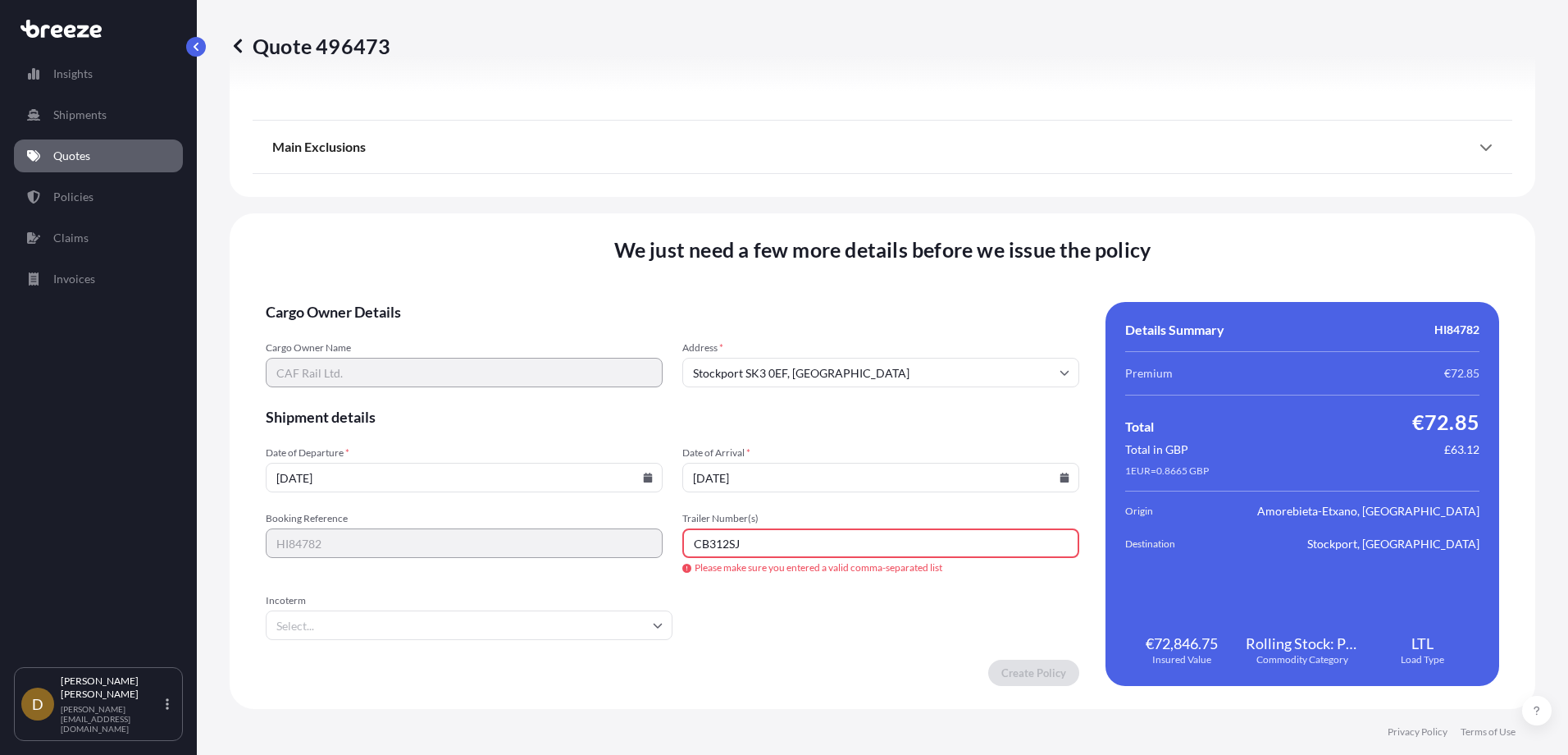
type input "CB312SJ"
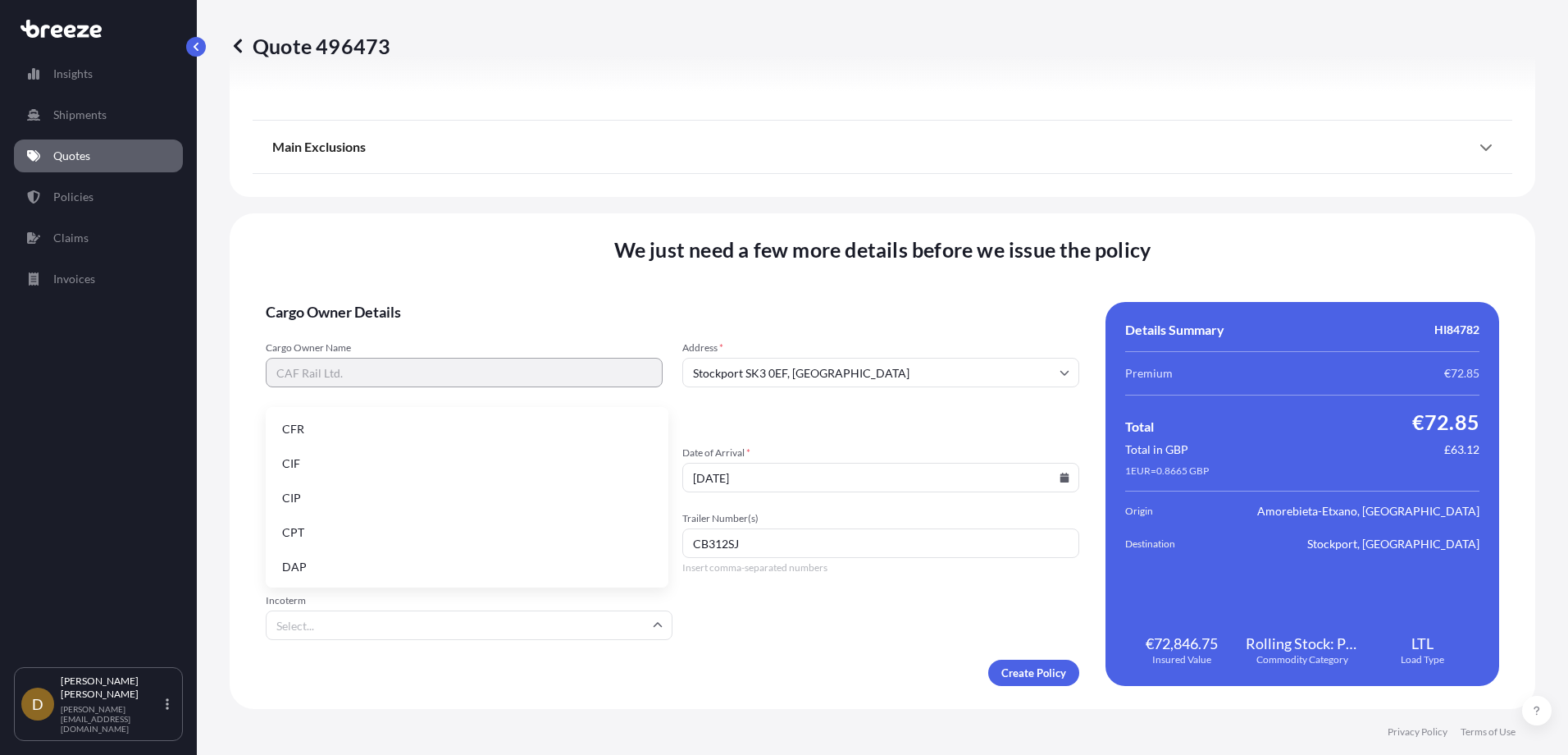
click at [479, 621] on input "Incoterm" at bounding box center [469, 626] width 407 height 30
click at [343, 467] on li "EXW" at bounding box center [467, 461] width 390 height 31
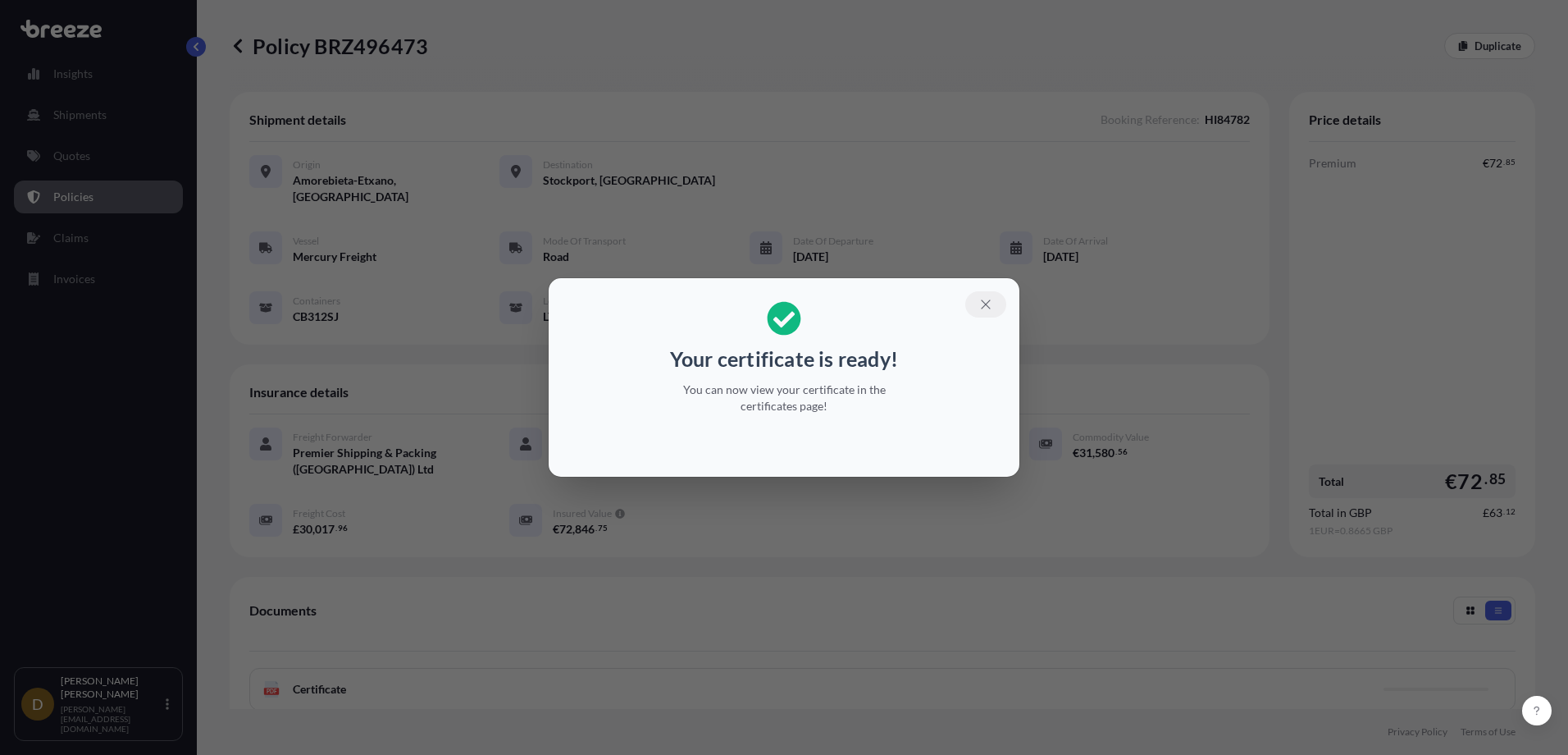
click at [982, 299] on icon "button" at bounding box center [986, 304] width 15 height 15
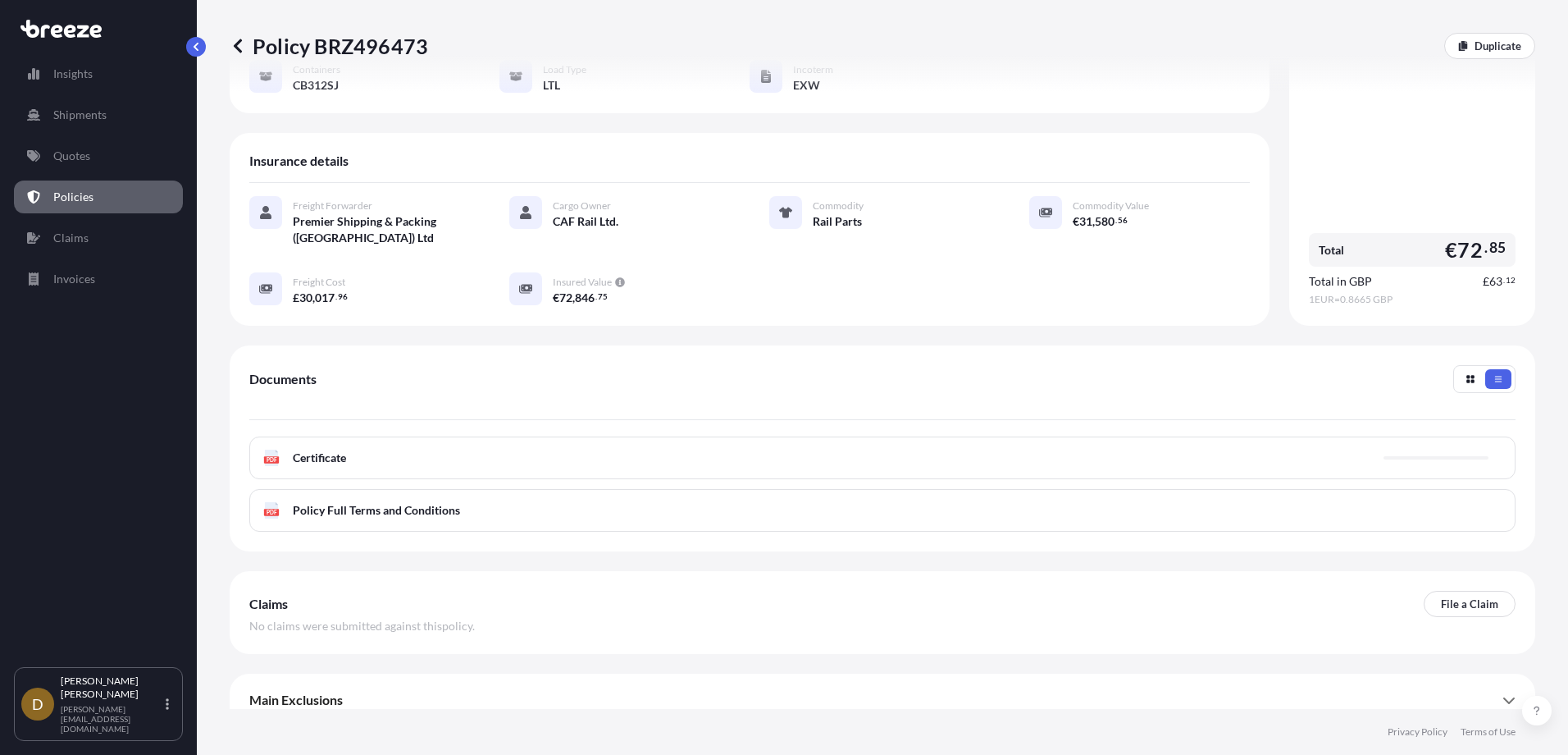
scroll to position [232, 0]
click at [531, 447] on div "PDF Certificate" at bounding box center [883, 457] width 1267 height 43
click at [612, 452] on div "PDF Certificate" at bounding box center [883, 457] width 1267 height 43
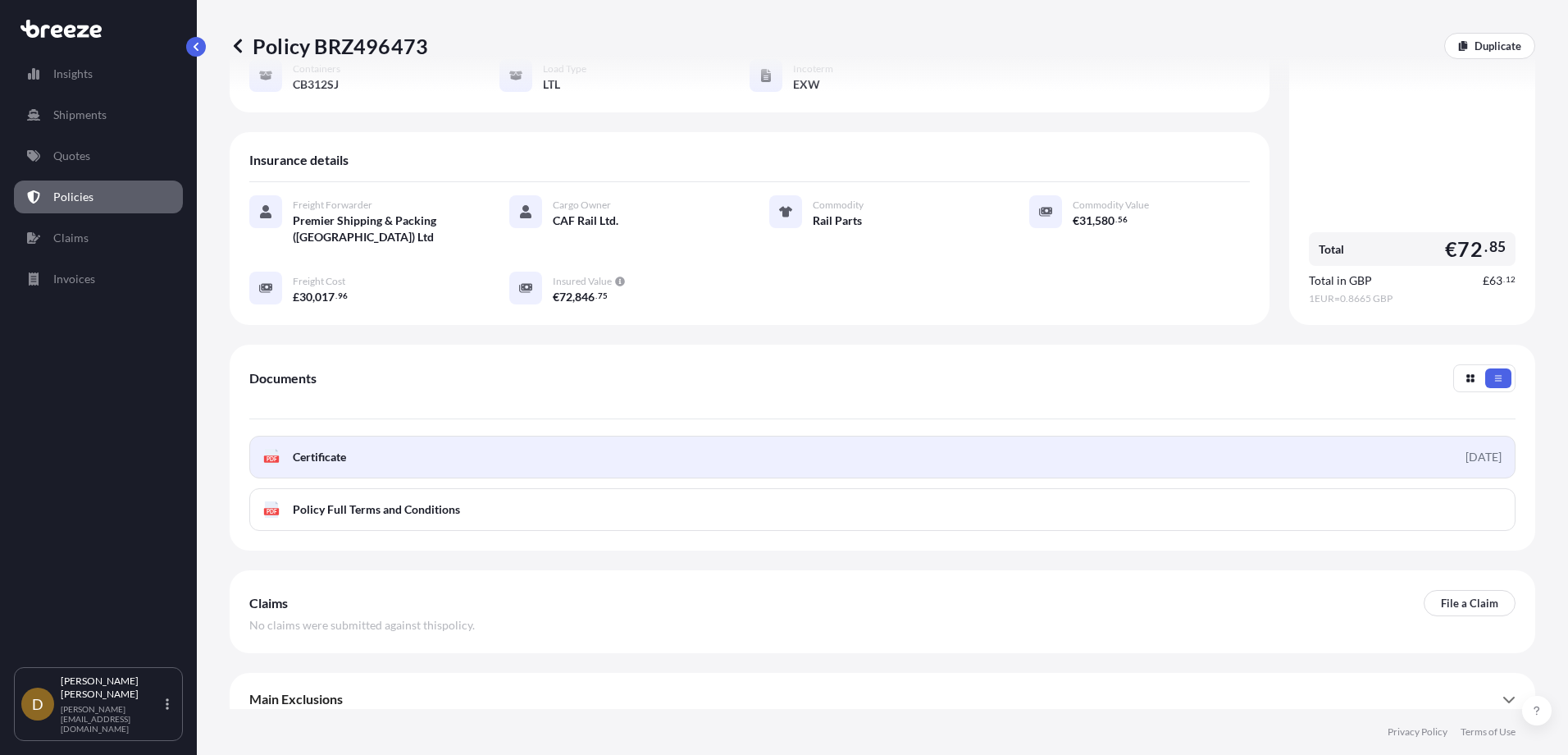
click at [603, 449] on link "PDF Certificate [DATE]" at bounding box center [883, 457] width 1267 height 43
